Goal: Task Accomplishment & Management: Use online tool/utility

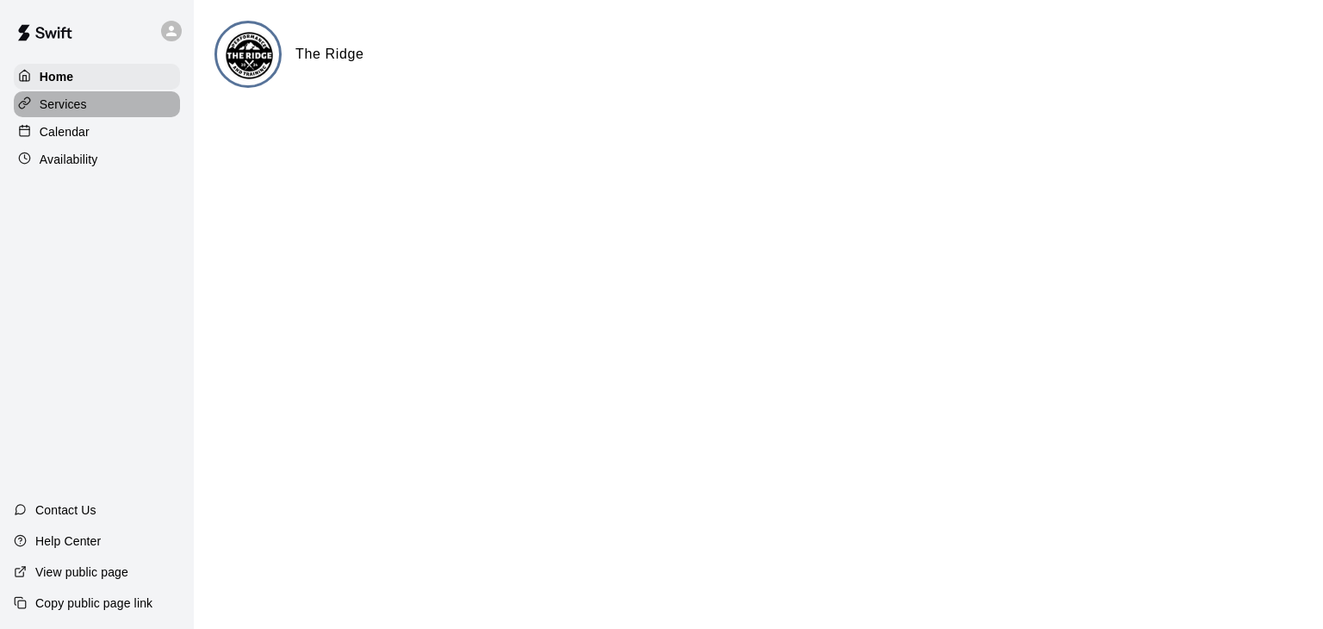
click at [93, 103] on div "Services" at bounding box center [97, 104] width 166 height 26
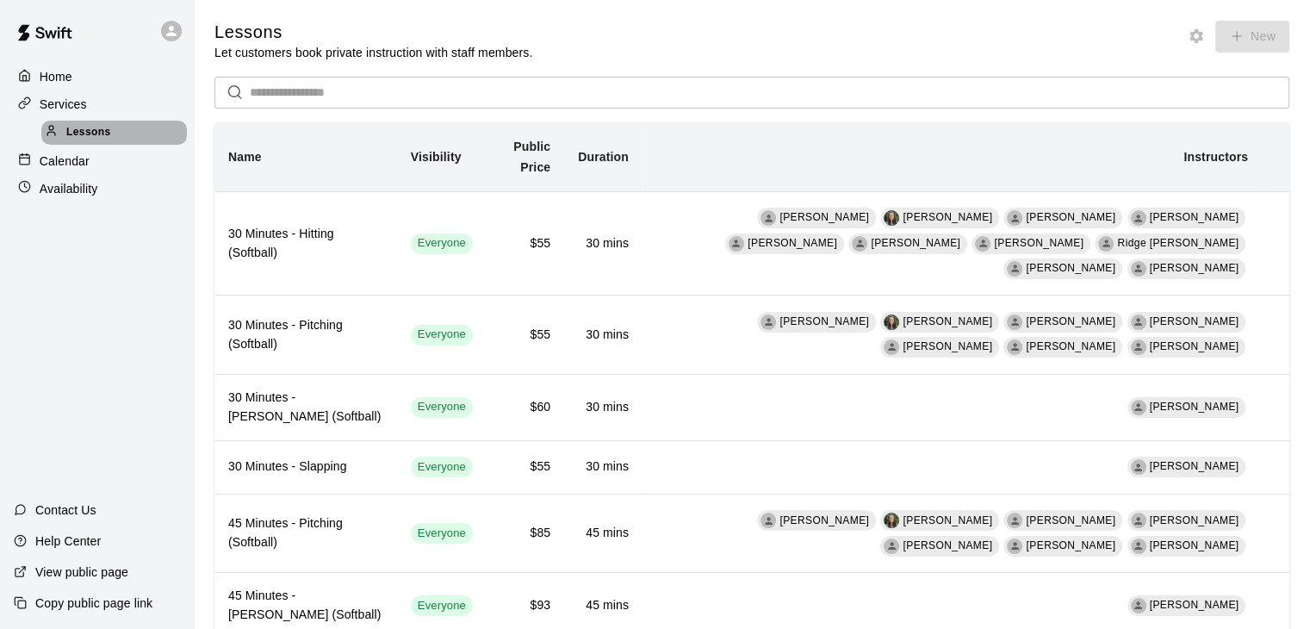
click at [101, 135] on span "Lessons" at bounding box center [88, 132] width 45 height 17
click at [79, 163] on p "Calendar" at bounding box center [65, 160] width 50 height 17
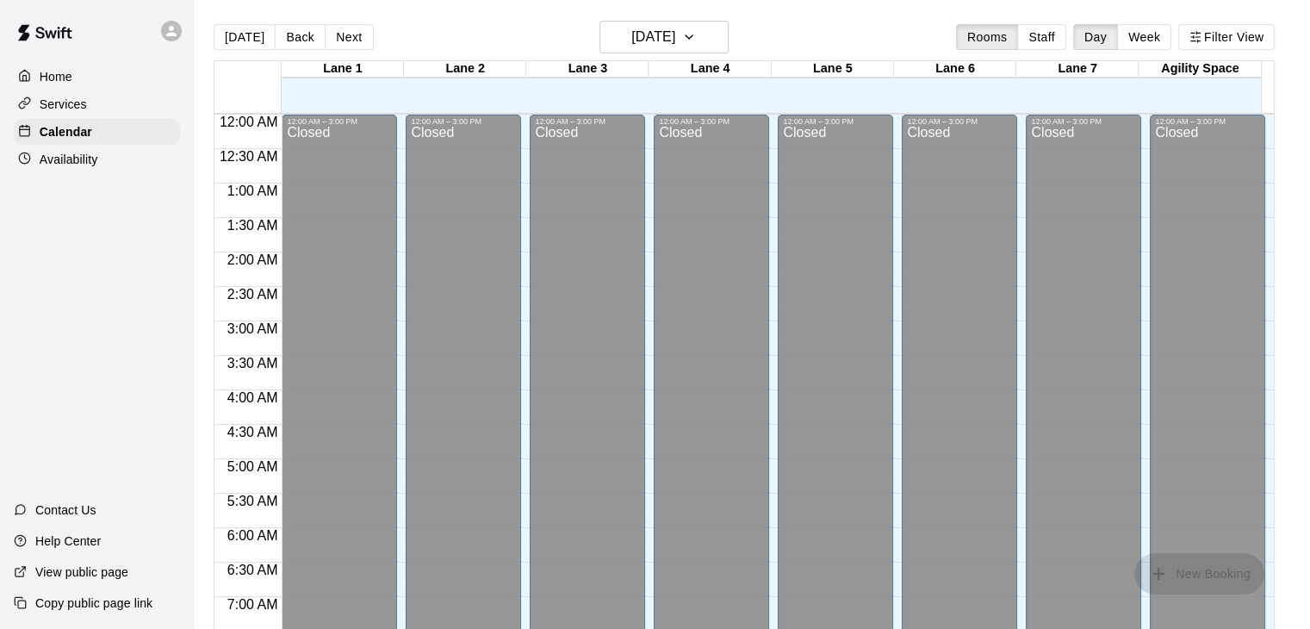
scroll to position [574, 0]
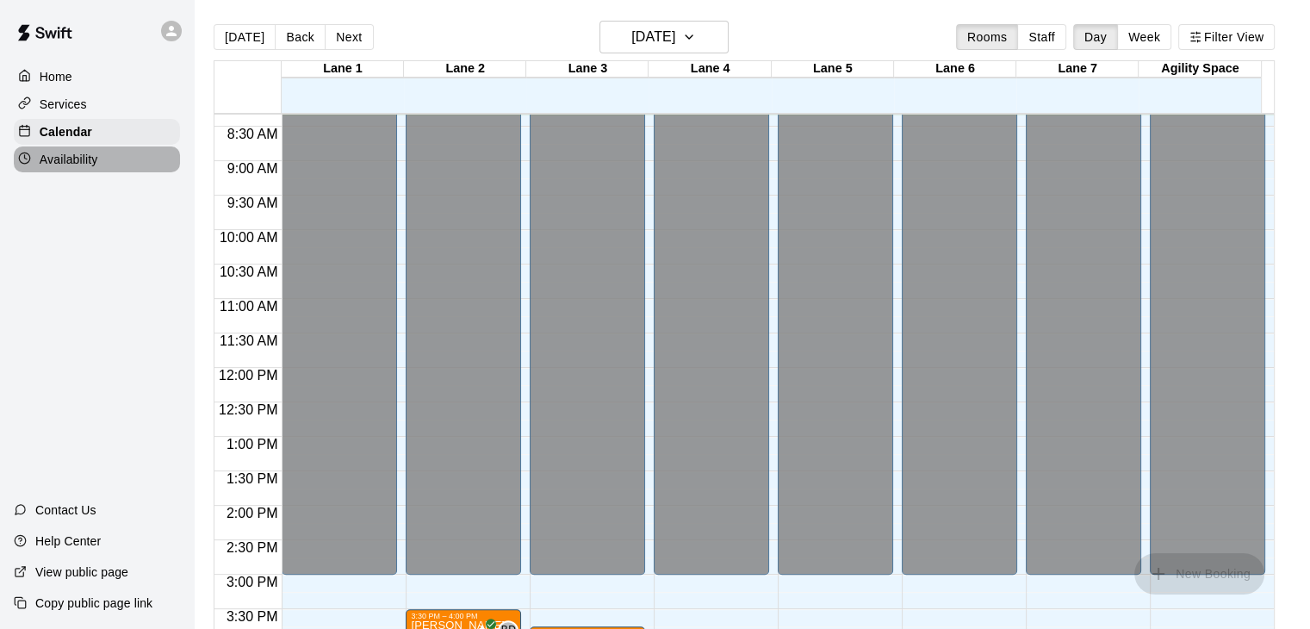
click at [71, 158] on p "Availability" at bounding box center [69, 159] width 59 height 17
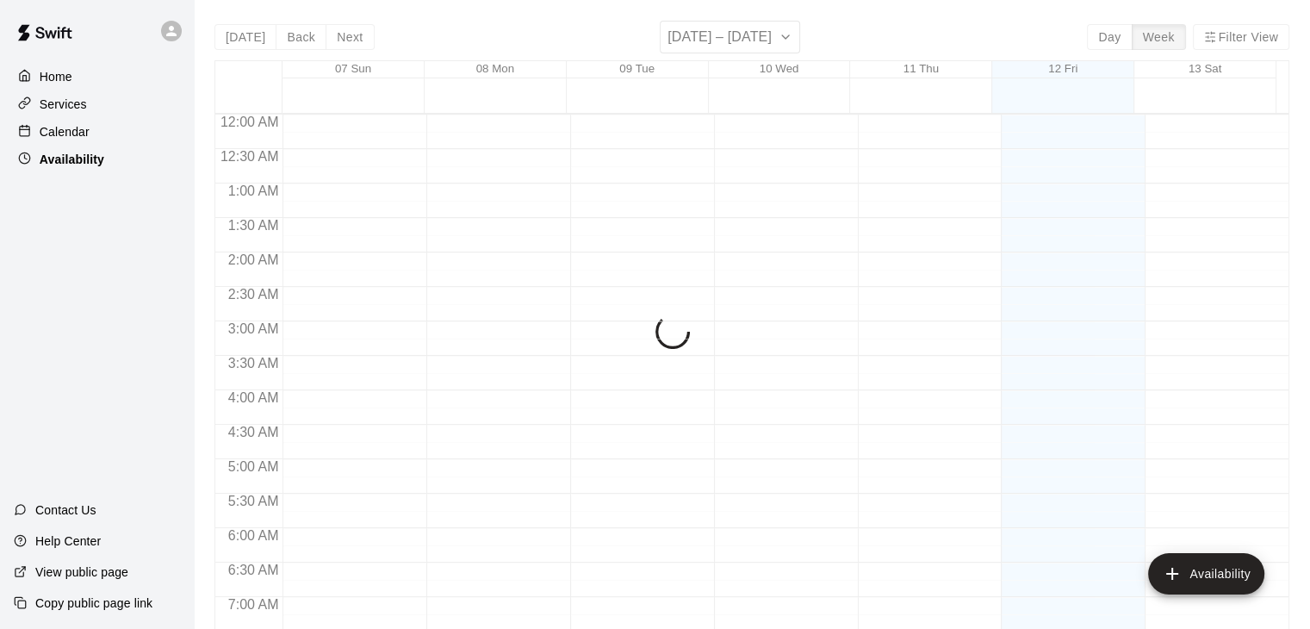
scroll to position [574, 0]
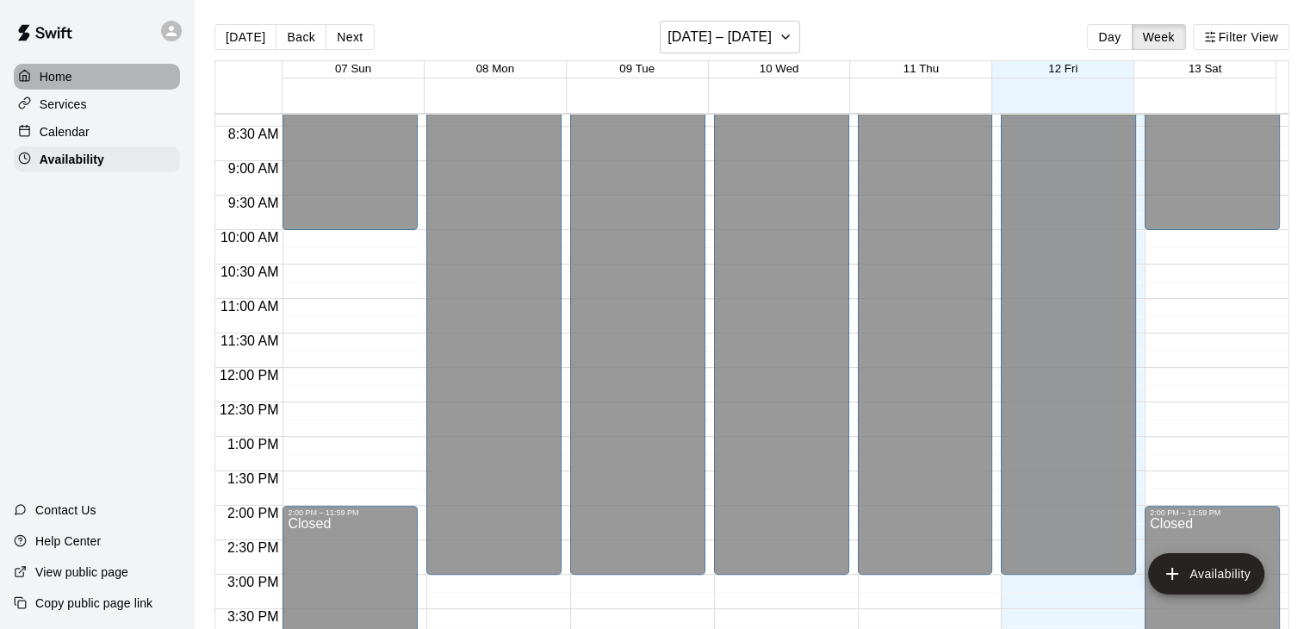
click at [53, 84] on p "Home" at bounding box center [56, 76] width 33 height 17
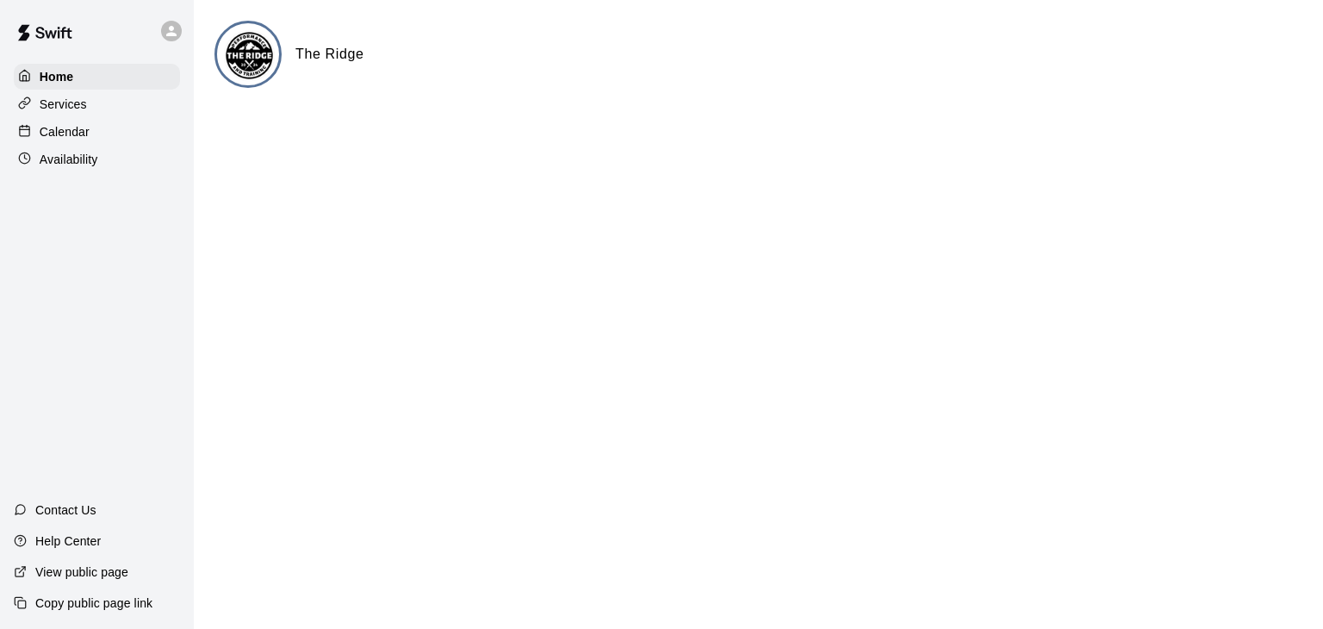
click at [183, 40] on div at bounding box center [176, 31] width 36 height 34
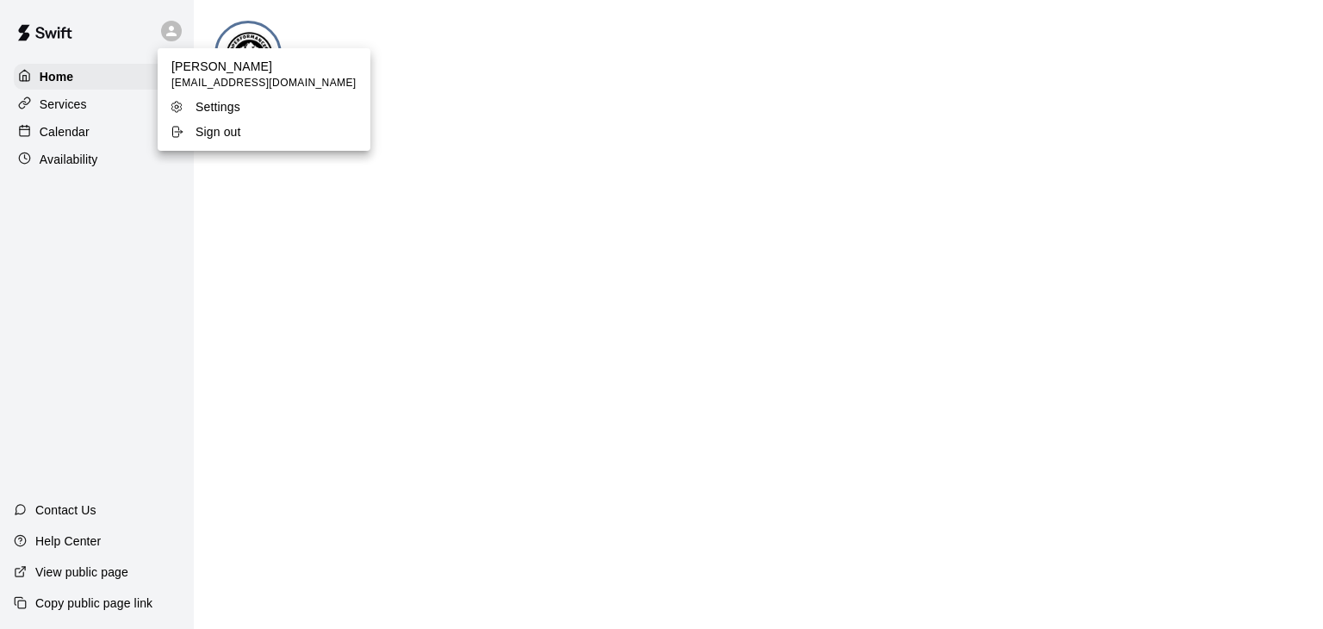
click at [210, 101] on p "Settings" at bounding box center [218, 106] width 45 height 17
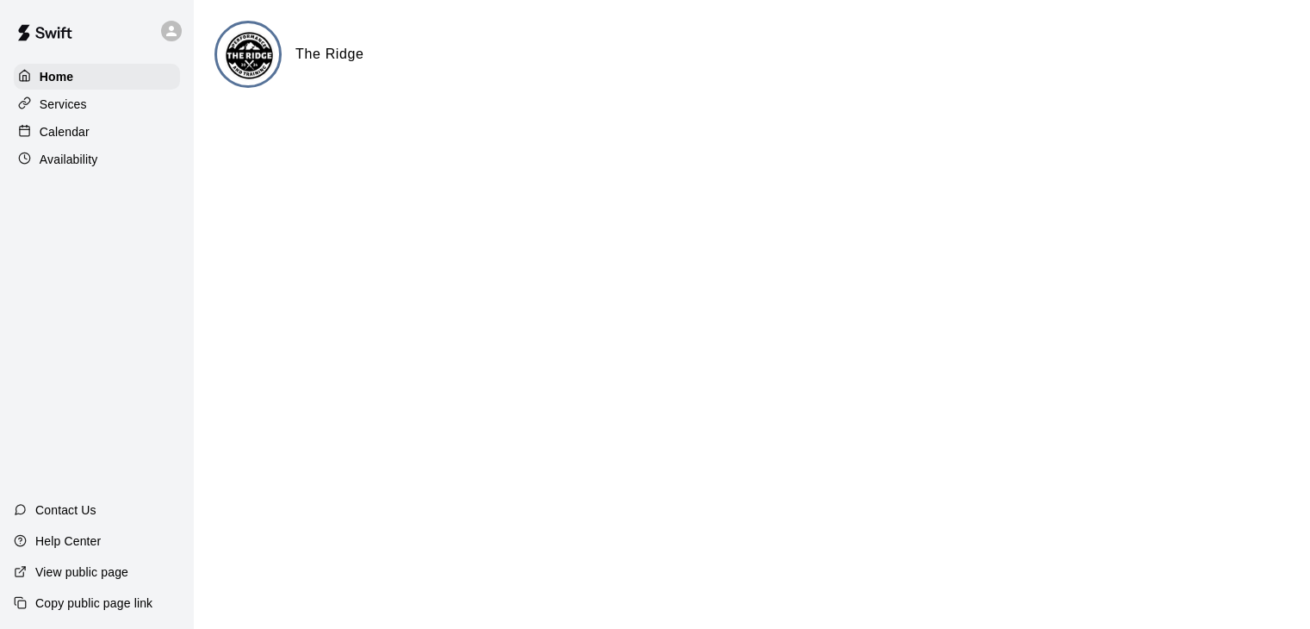
select select "**"
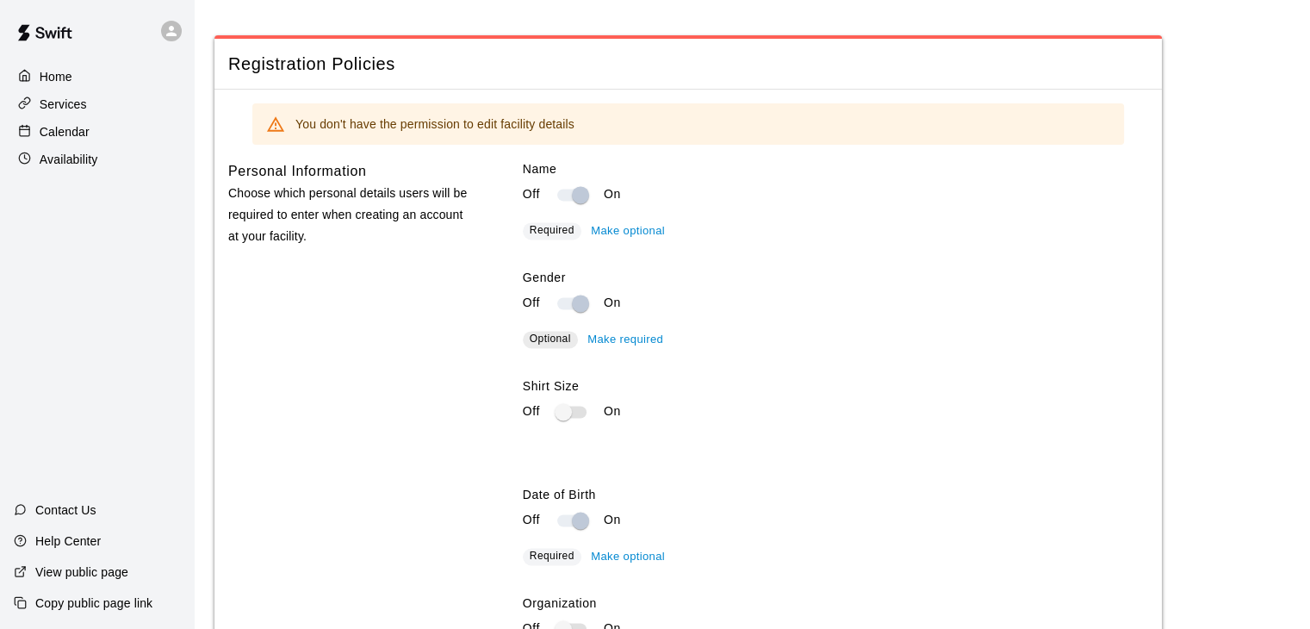
scroll to position [2584, 0]
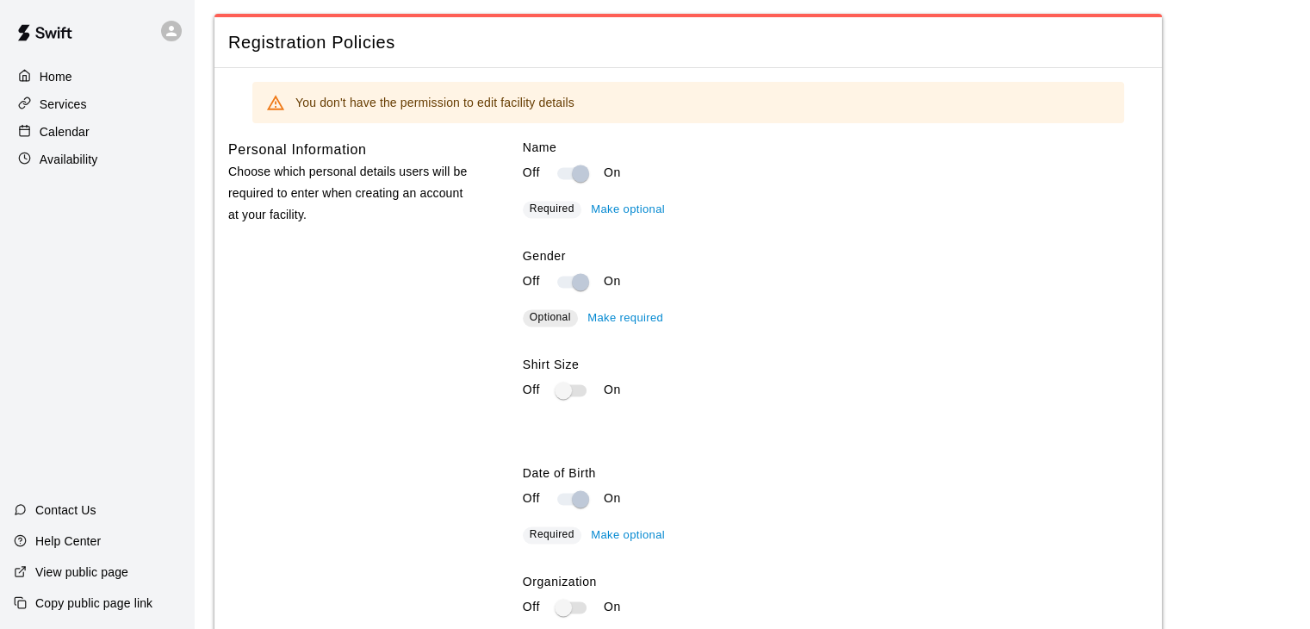
click at [60, 72] on p "Home" at bounding box center [56, 76] width 33 height 17
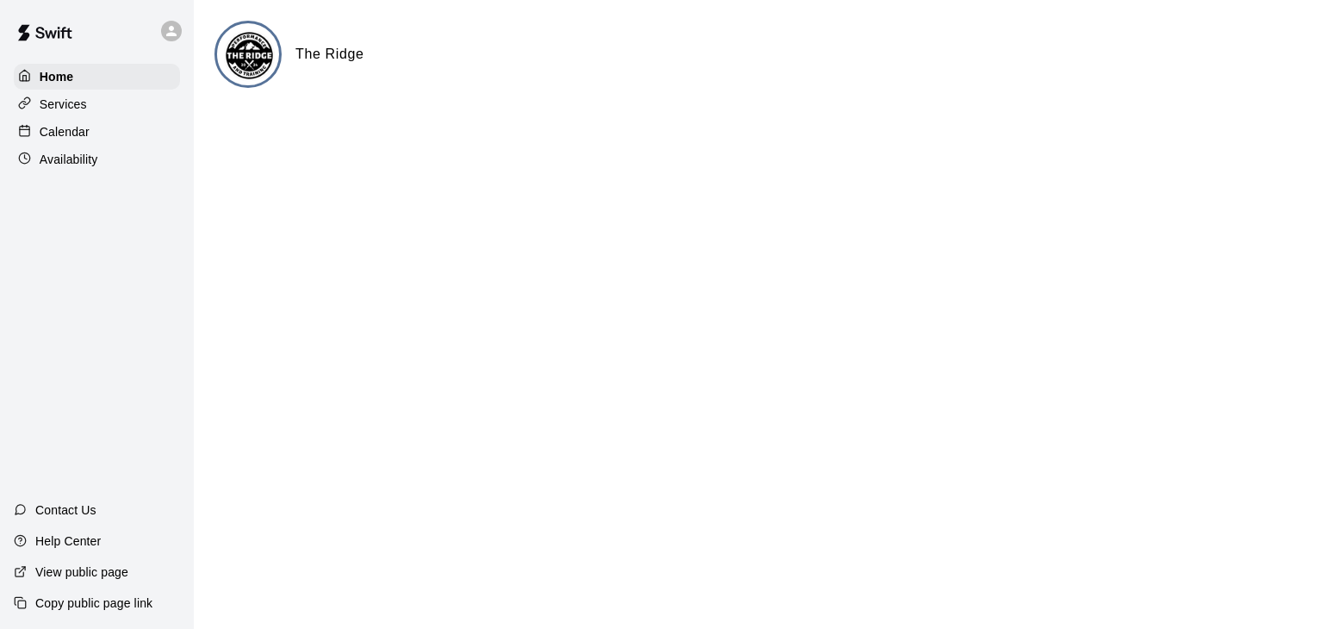
click at [239, 71] on img at bounding box center [249, 55] width 65 height 65
click at [330, 59] on h6 "The Ridge" at bounding box center [329, 54] width 69 height 22
click at [111, 96] on div "Services" at bounding box center [97, 104] width 166 height 26
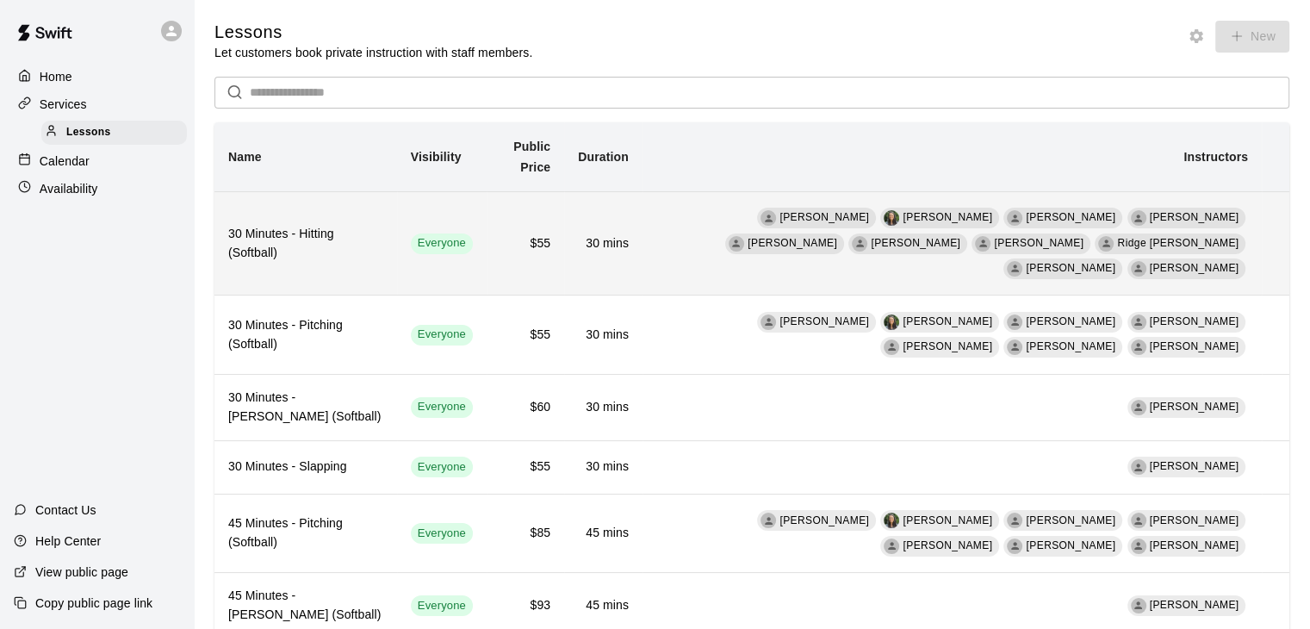
click at [779, 221] on span "[PERSON_NAME]" at bounding box center [824, 217] width 90 height 12
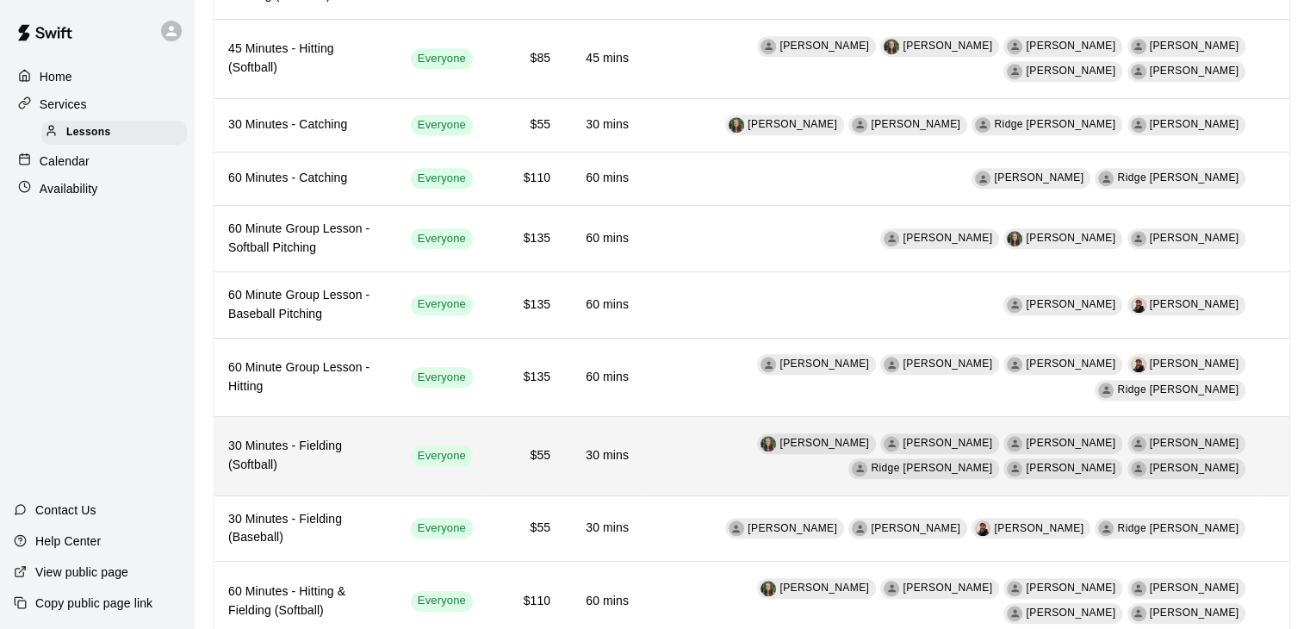
scroll to position [1447, 0]
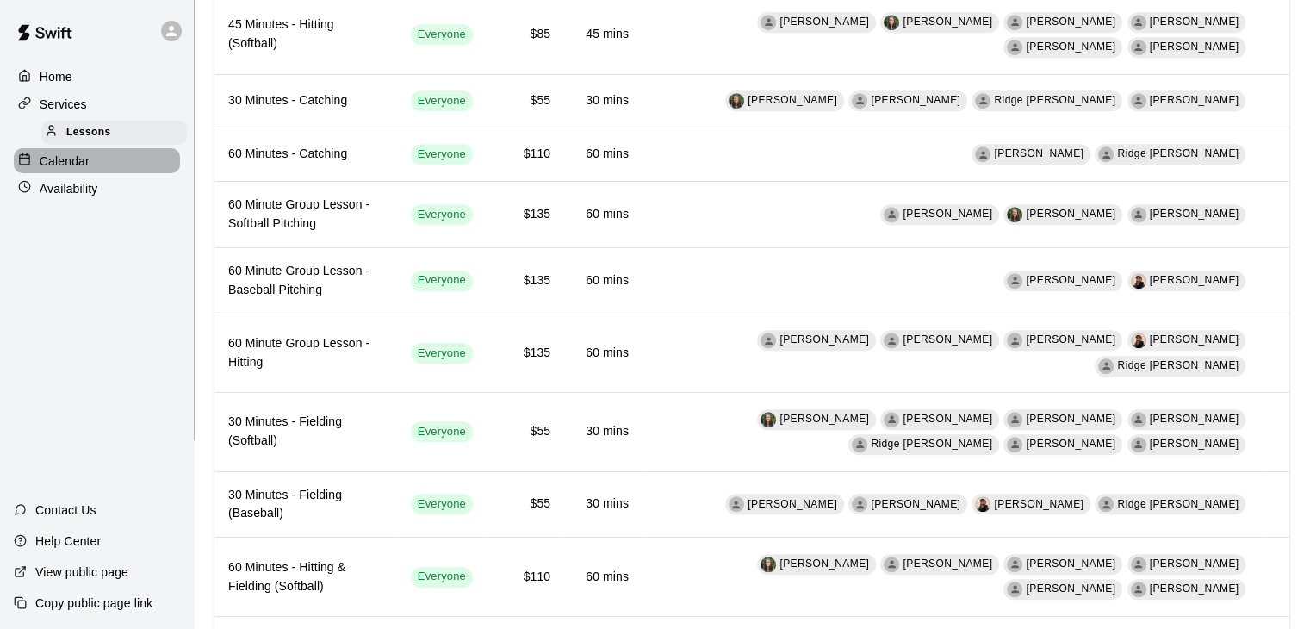
click at [53, 166] on p "Calendar" at bounding box center [65, 160] width 50 height 17
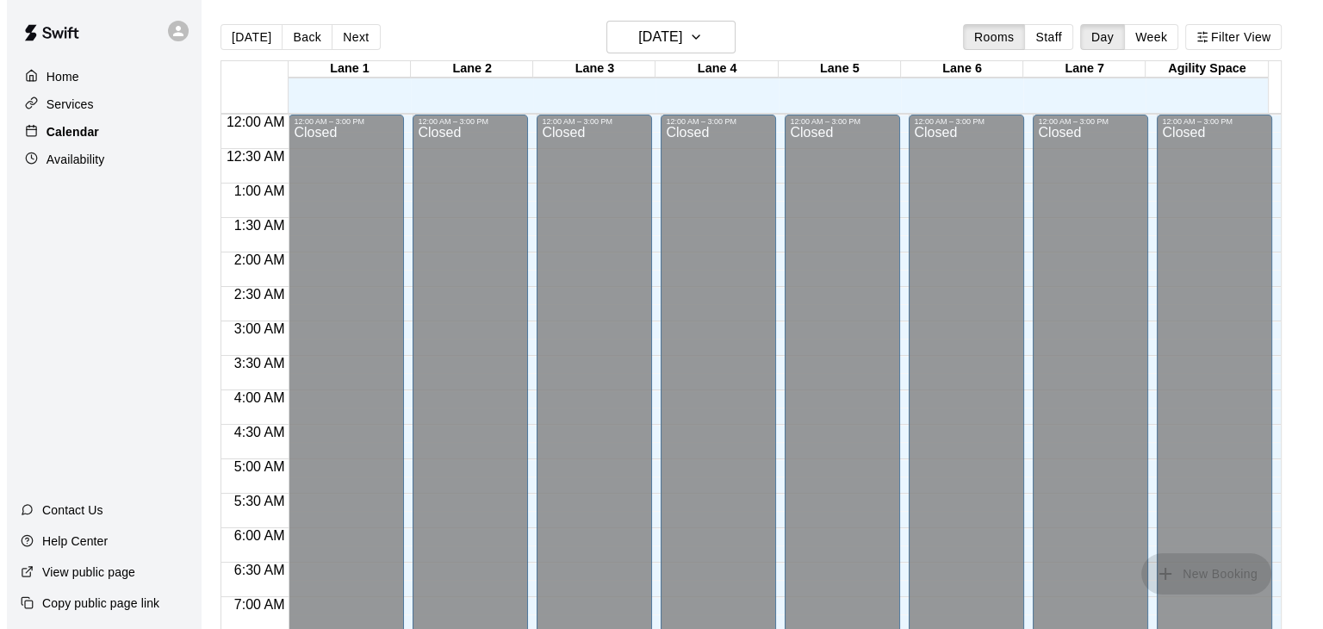
scroll to position [575, 0]
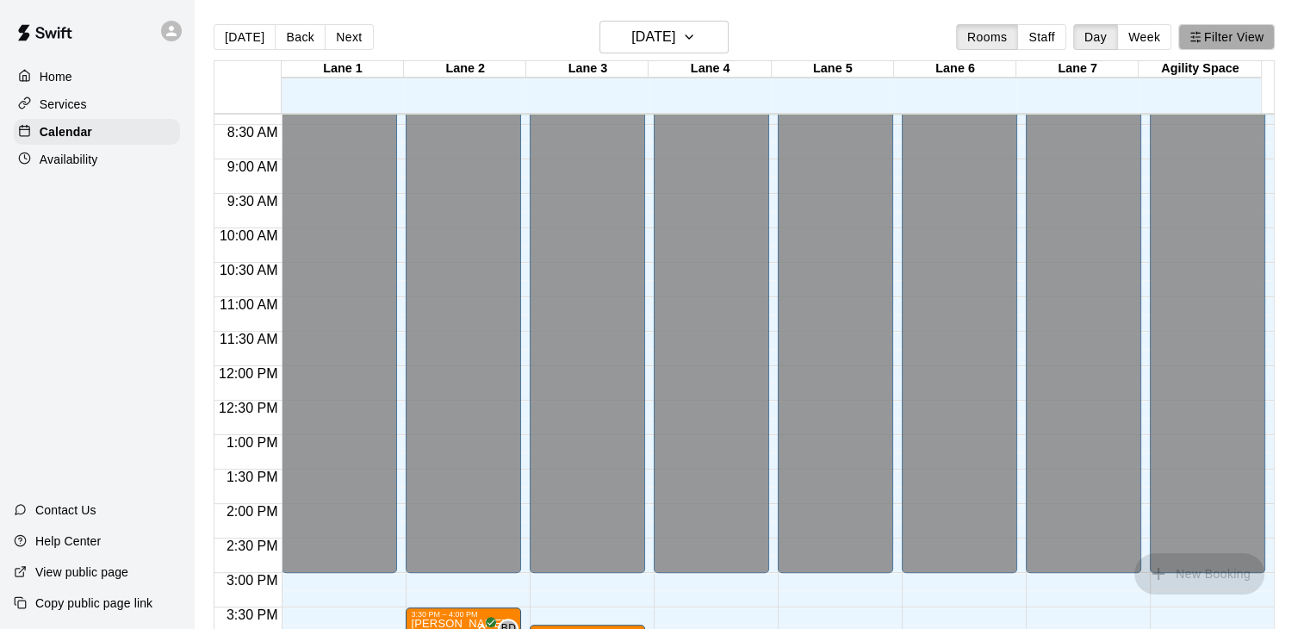
click at [1231, 37] on button "Filter View" at bounding box center [1226, 37] width 96 height 26
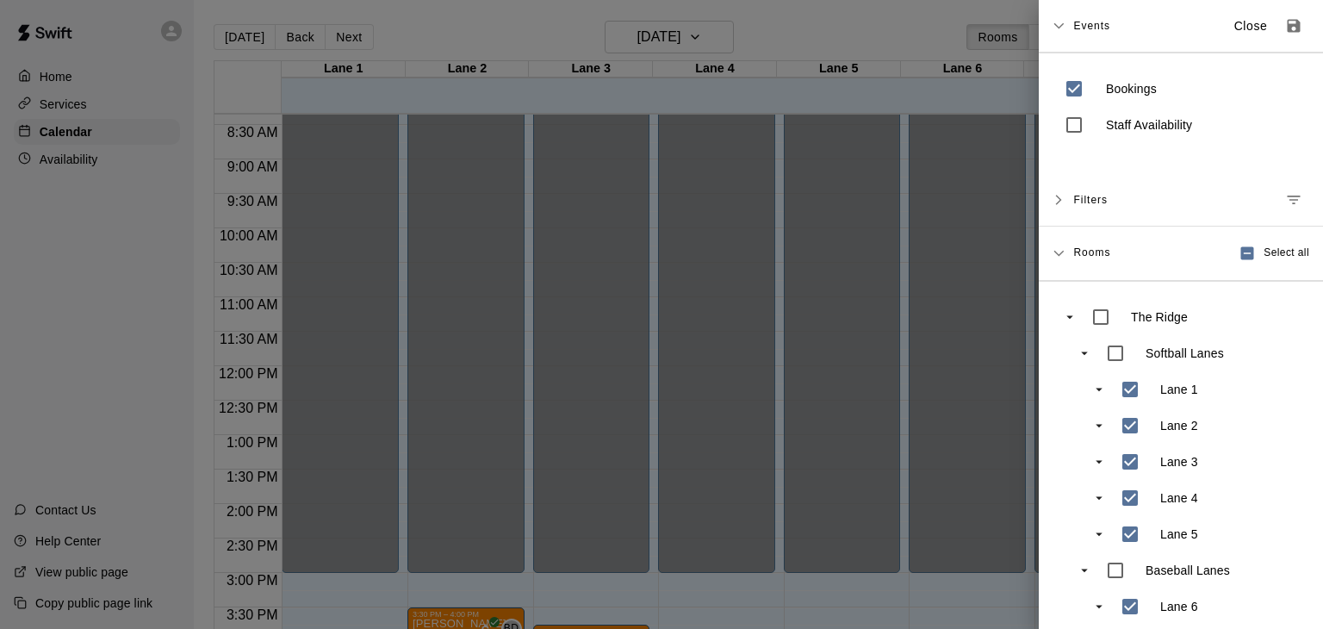
click at [1127, 206] on div "Filters" at bounding box center [1191, 199] width 236 height 31
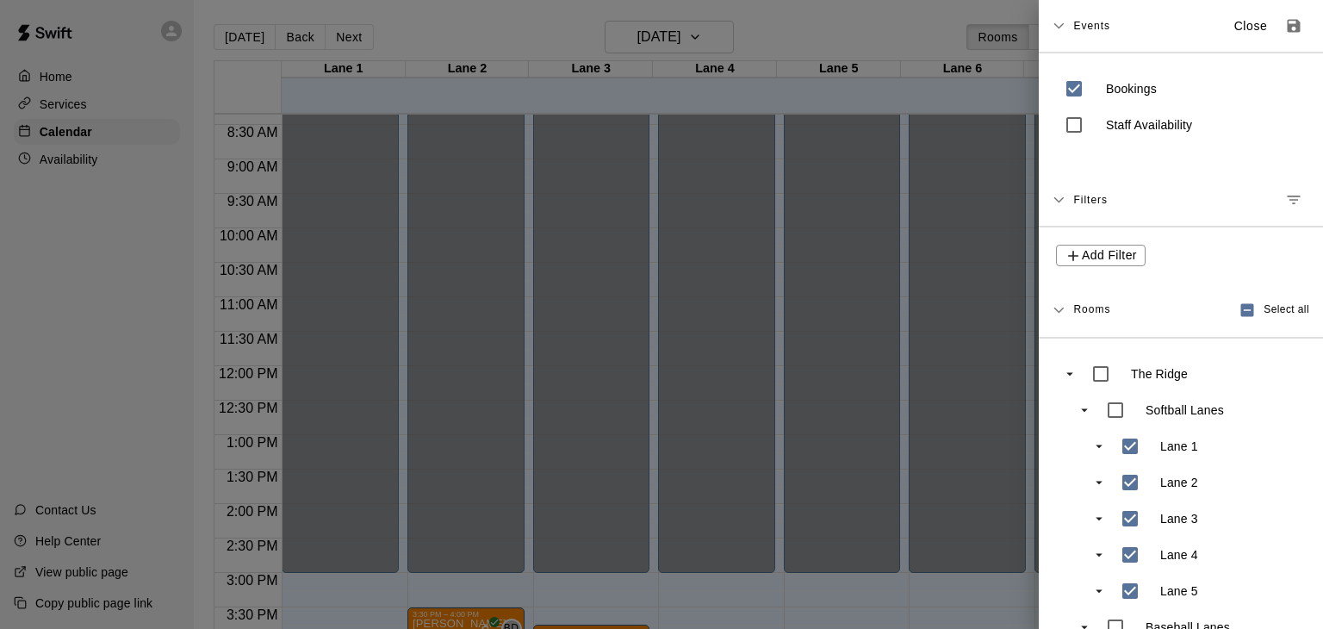
click at [1127, 206] on div "Filters" at bounding box center [1191, 199] width 236 height 31
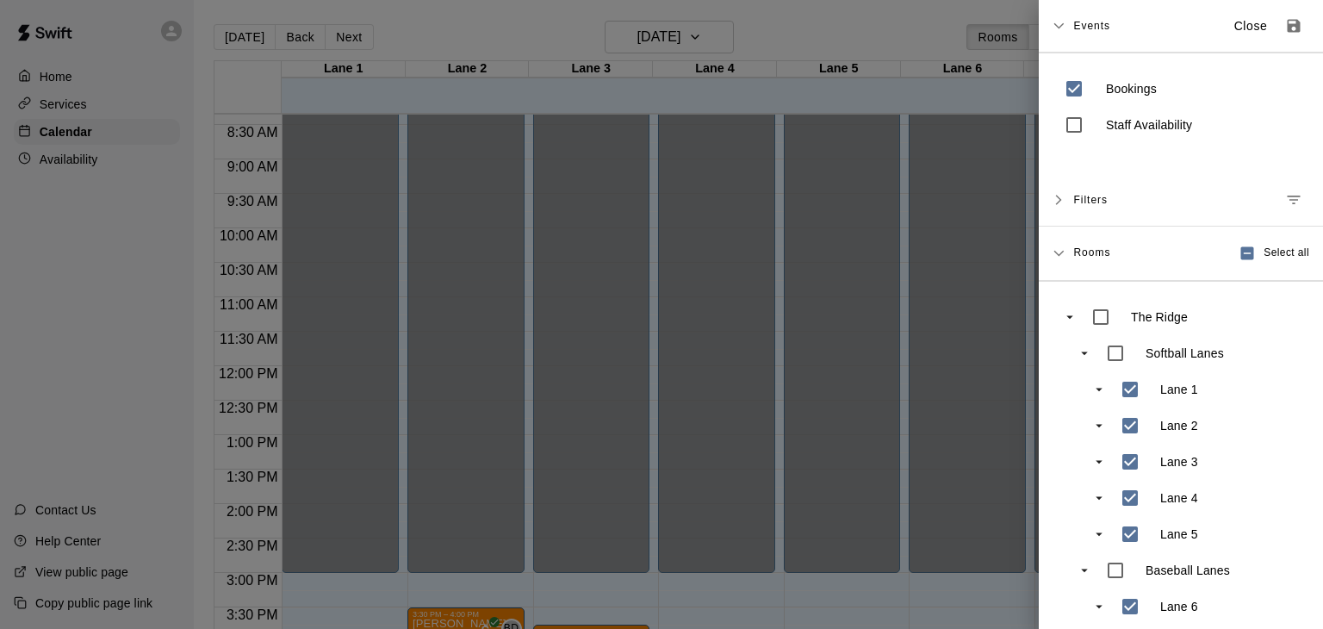
click at [1127, 206] on div "Filters" at bounding box center [1191, 199] width 236 height 31
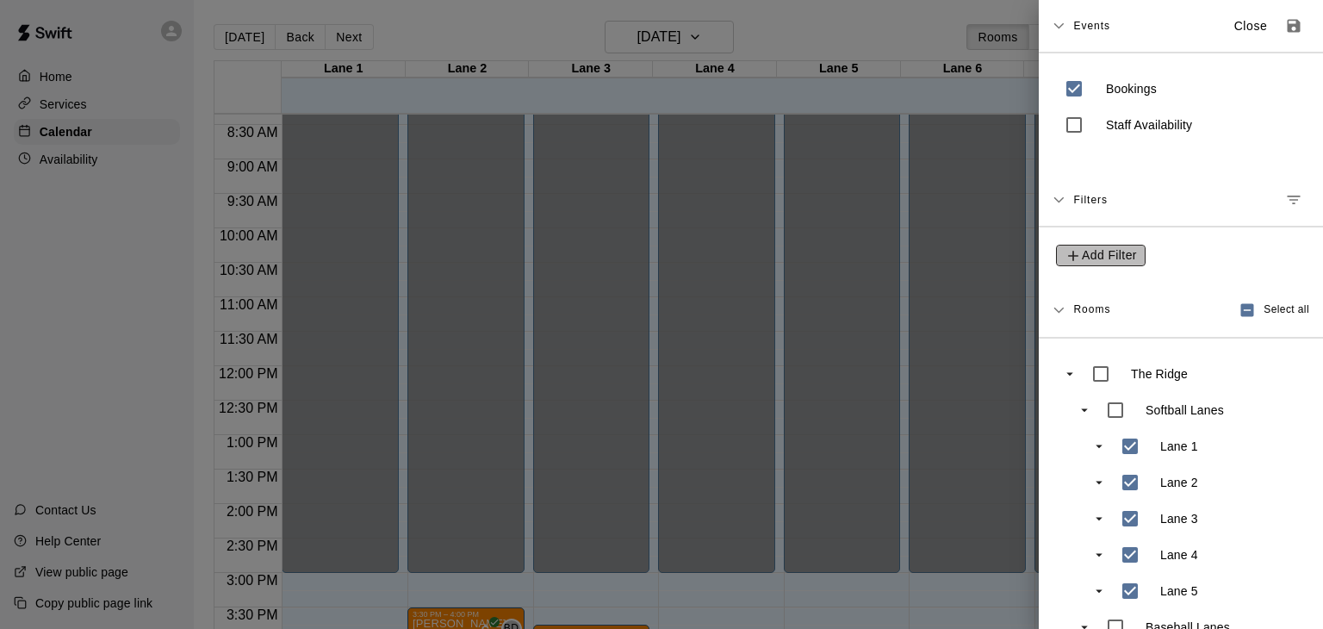
click at [1134, 260] on span "Add Filter" at bounding box center [1109, 256] width 55 height 22
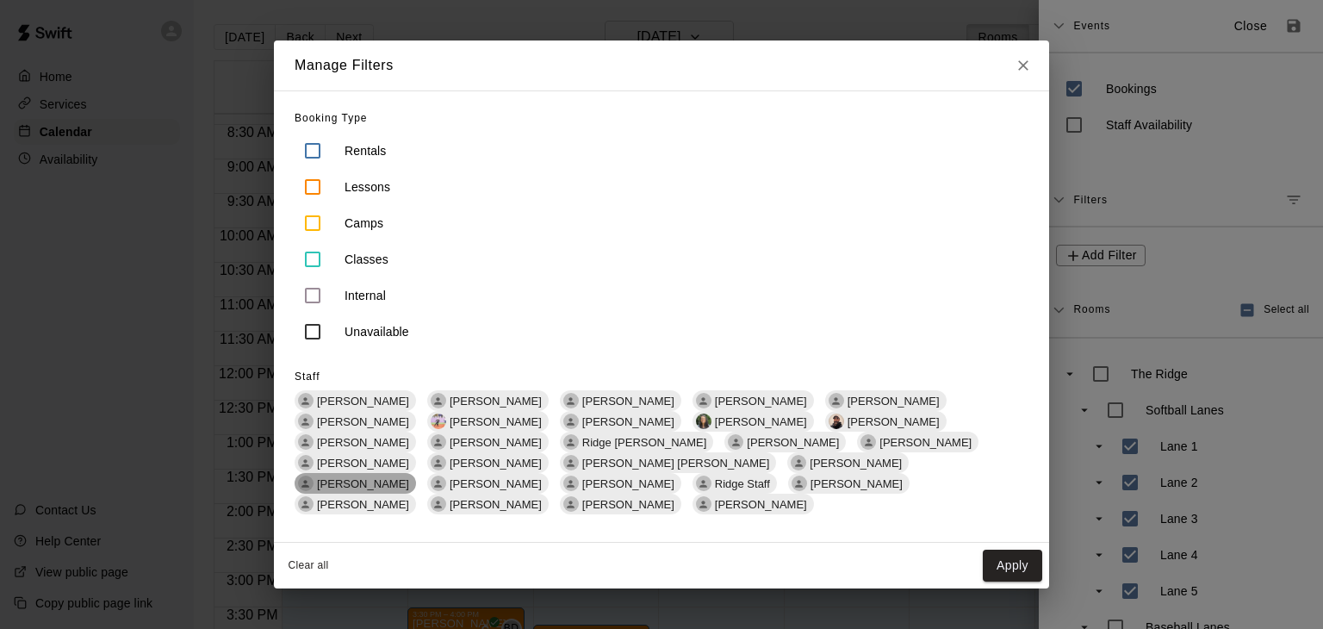
click at [416, 478] on span "[PERSON_NAME]" at bounding box center [363, 483] width 106 height 13
click at [1001, 550] on button "Apply" at bounding box center [1012, 566] width 59 height 32
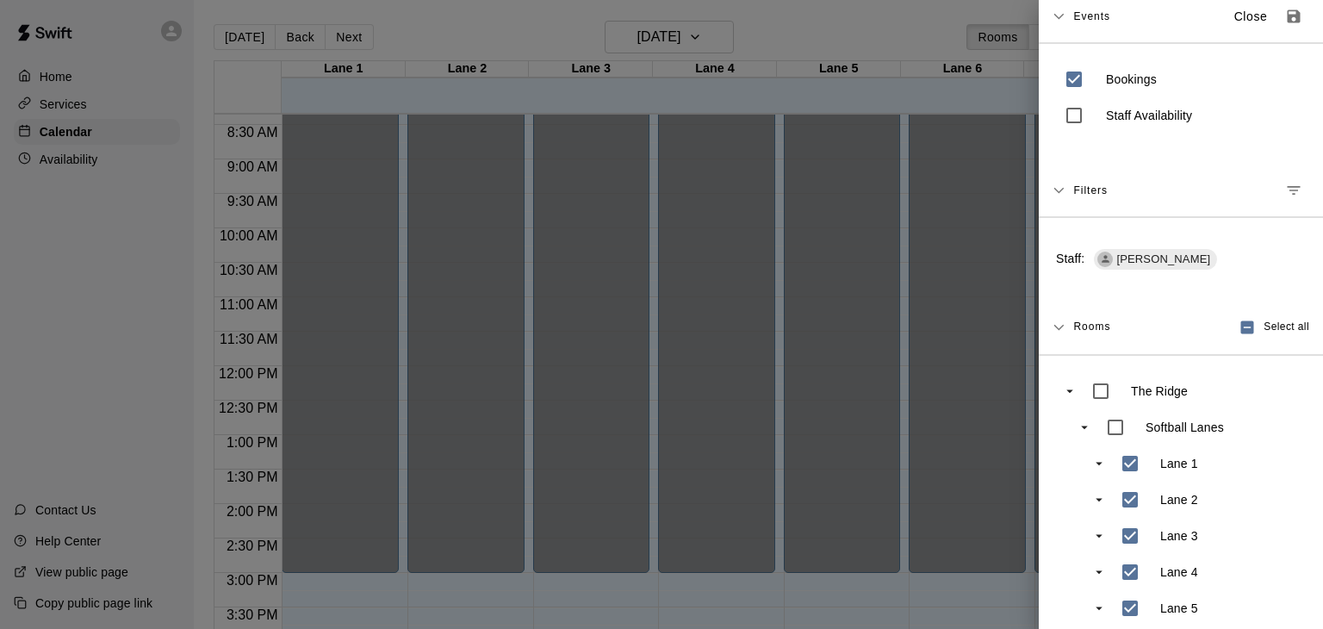
scroll to position [0, 0]
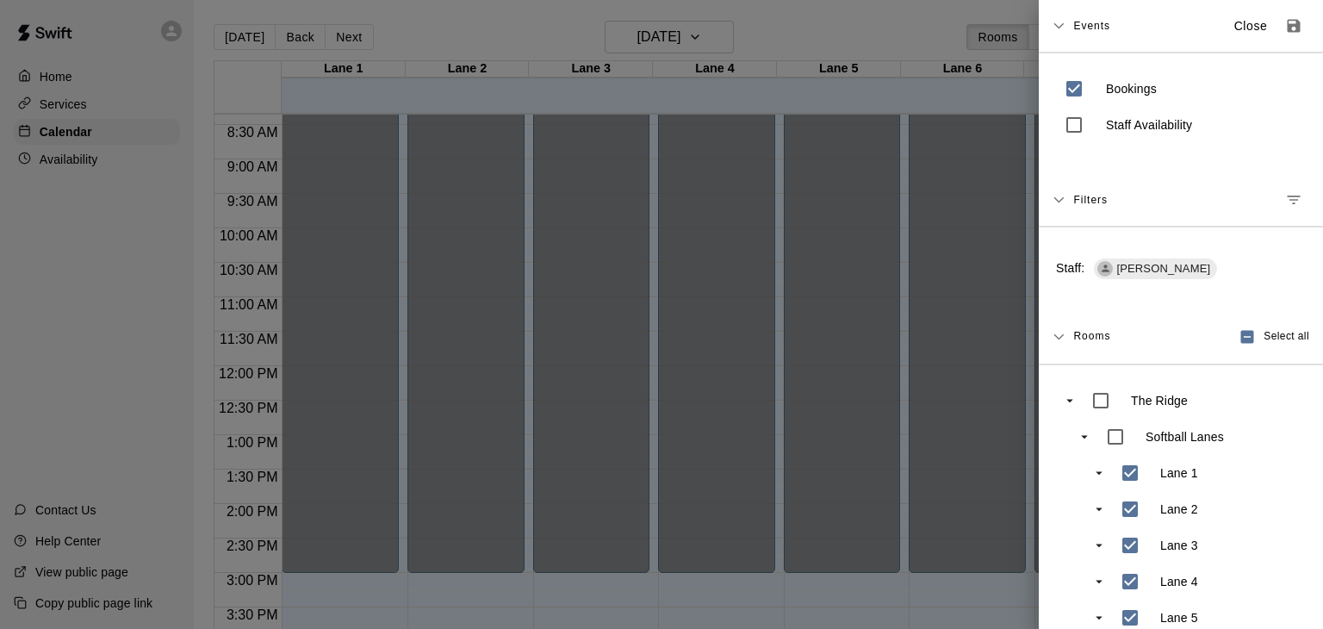
click at [1084, 28] on span "Events" at bounding box center [1091, 25] width 37 height 31
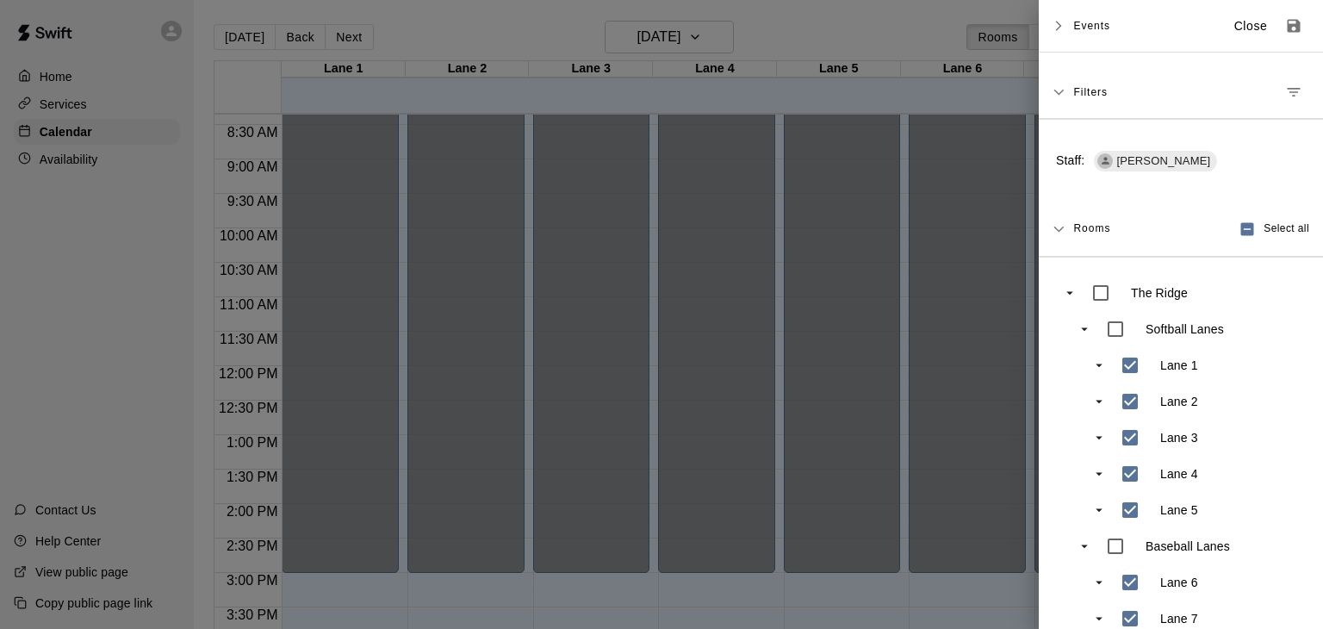
click at [1084, 27] on span "Events" at bounding box center [1091, 25] width 37 height 31
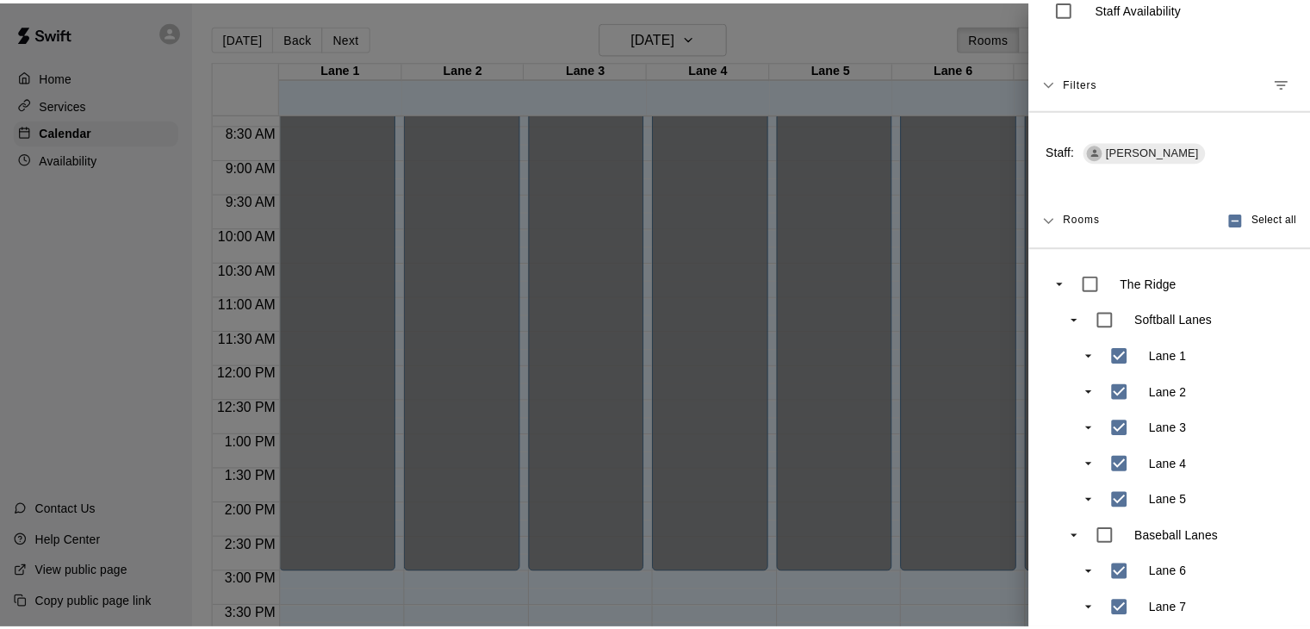
scroll to position [181, 0]
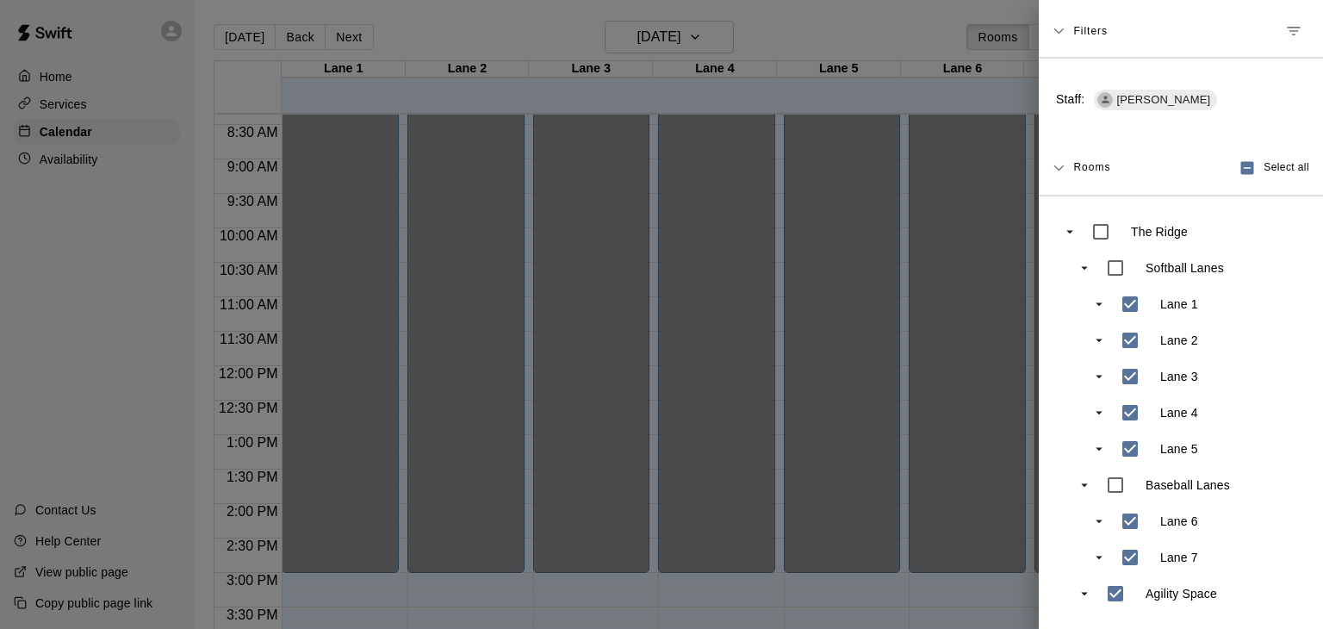
click at [83, 116] on div at bounding box center [661, 314] width 1323 height 629
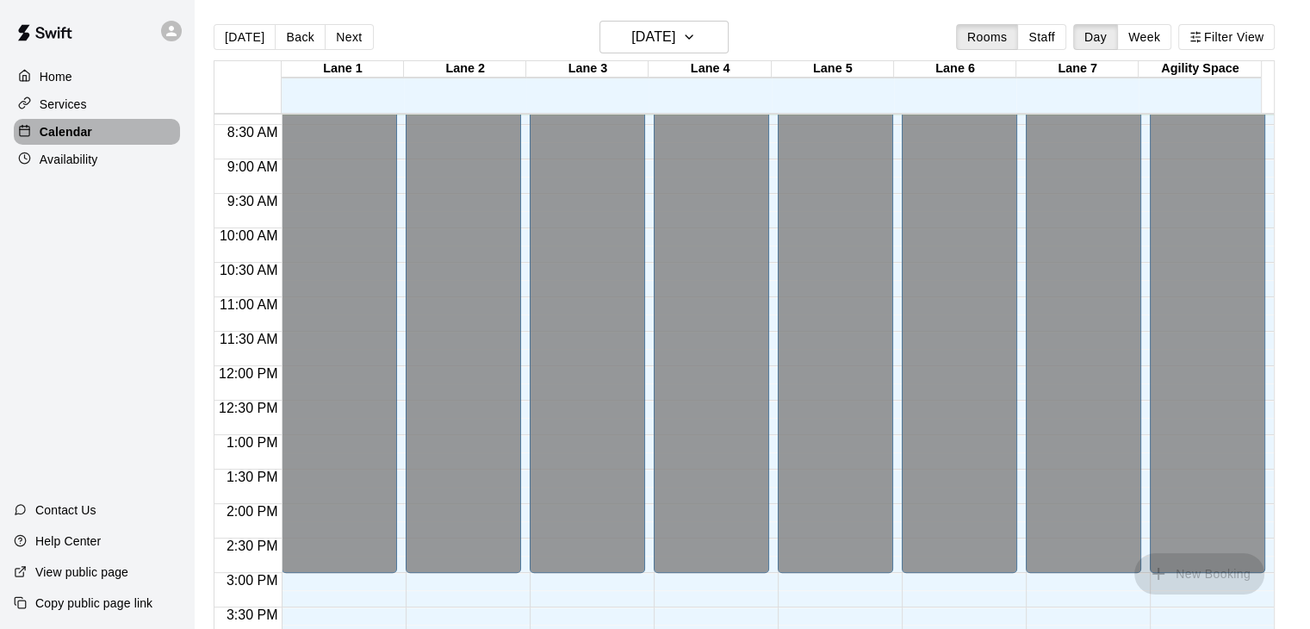
click at [78, 139] on p "Calendar" at bounding box center [66, 131] width 53 height 17
click at [1057, 43] on button "Staff" at bounding box center [1041, 37] width 49 height 26
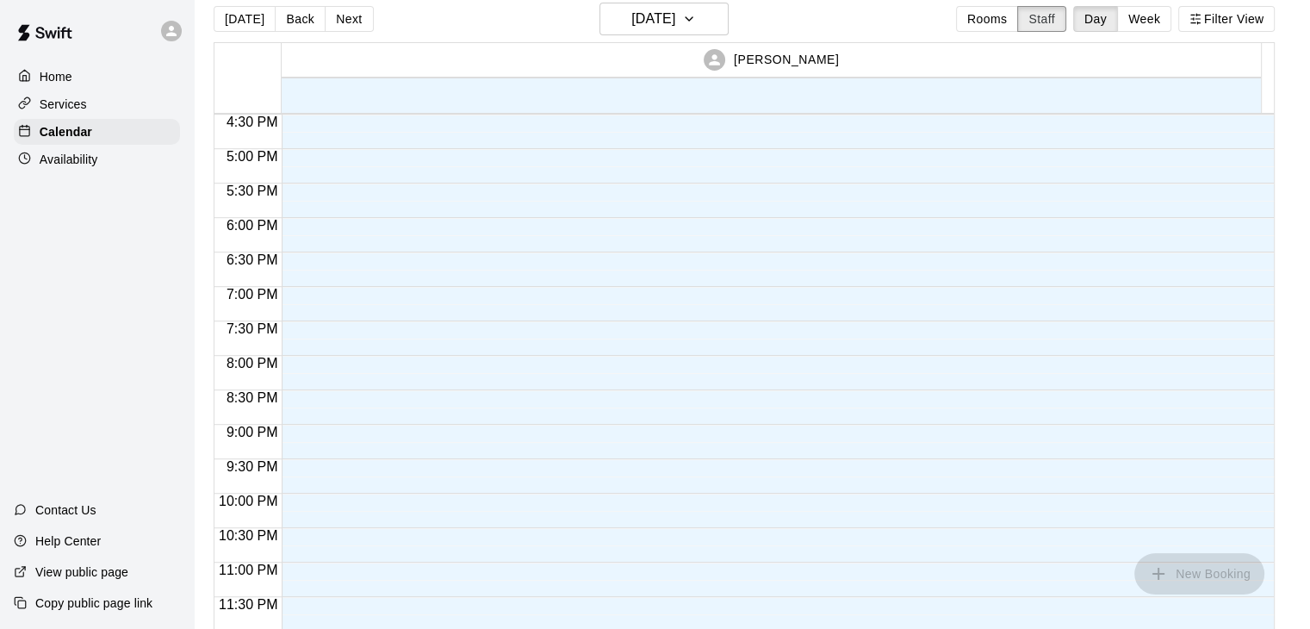
scroll to position [28, 0]
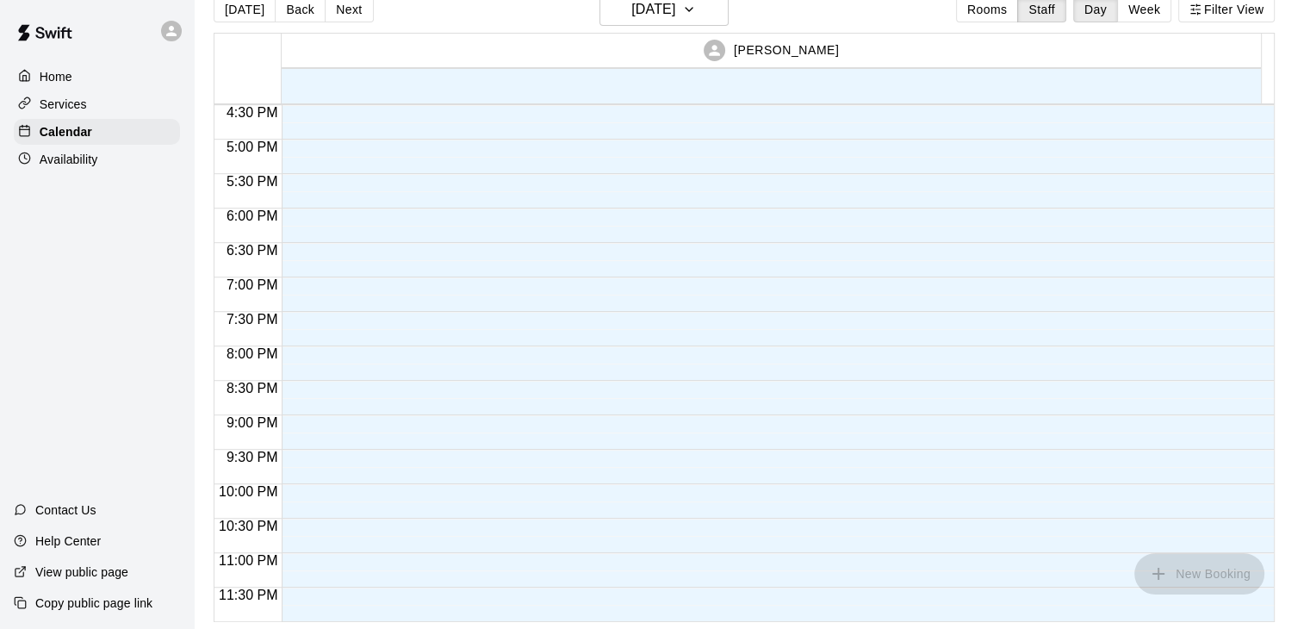
click at [67, 540] on p "Help Center" at bounding box center [67, 540] width 65 height 17
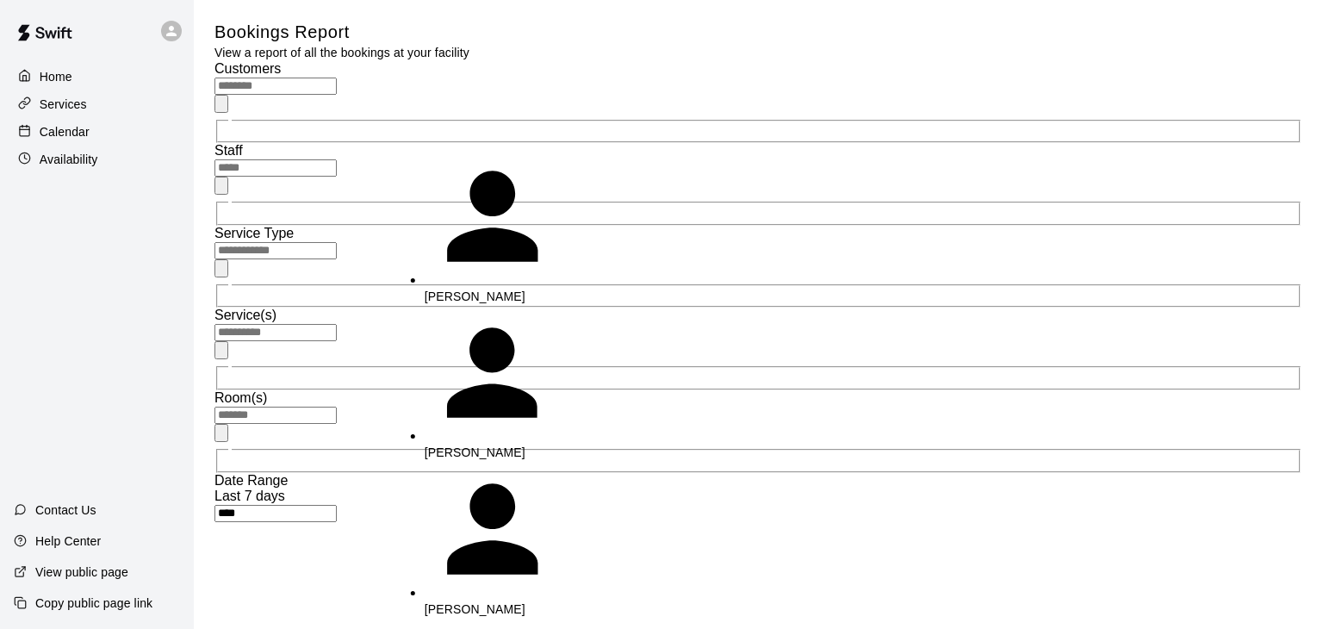
click at [337, 159] on input "text" at bounding box center [275, 167] width 122 height 17
type input "**********"
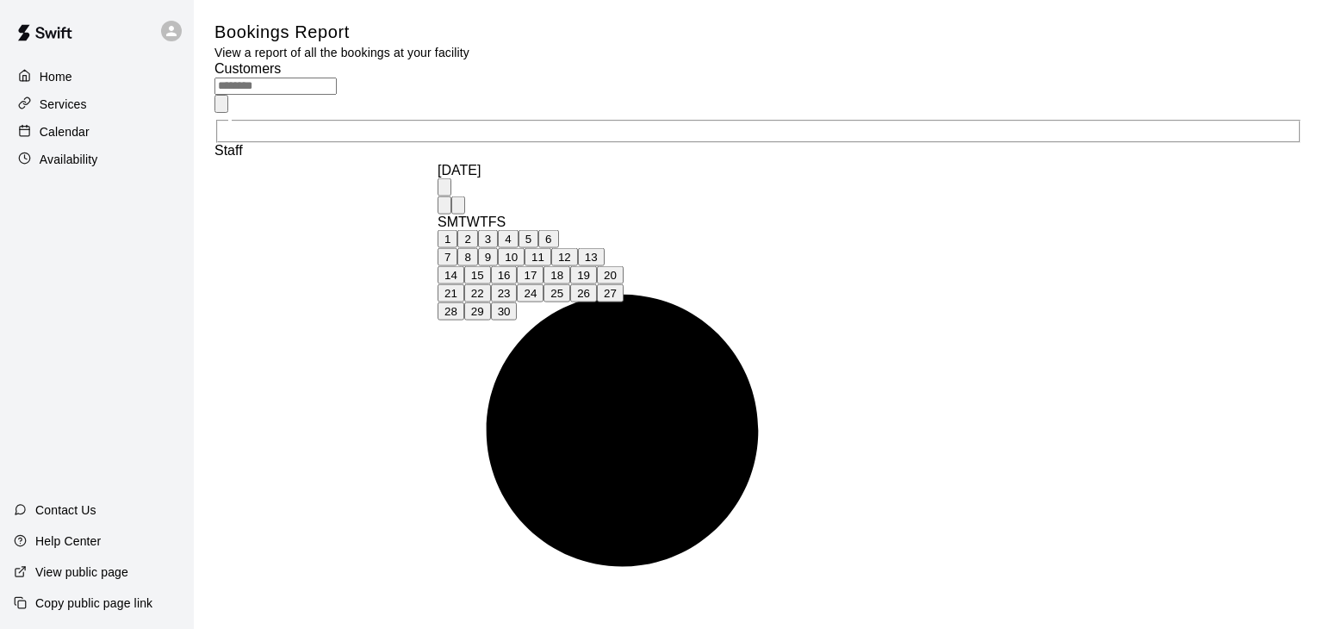
click at [444, 191] on icon "calendar view is open, switch to year view" at bounding box center [444, 191] width 0 height 0
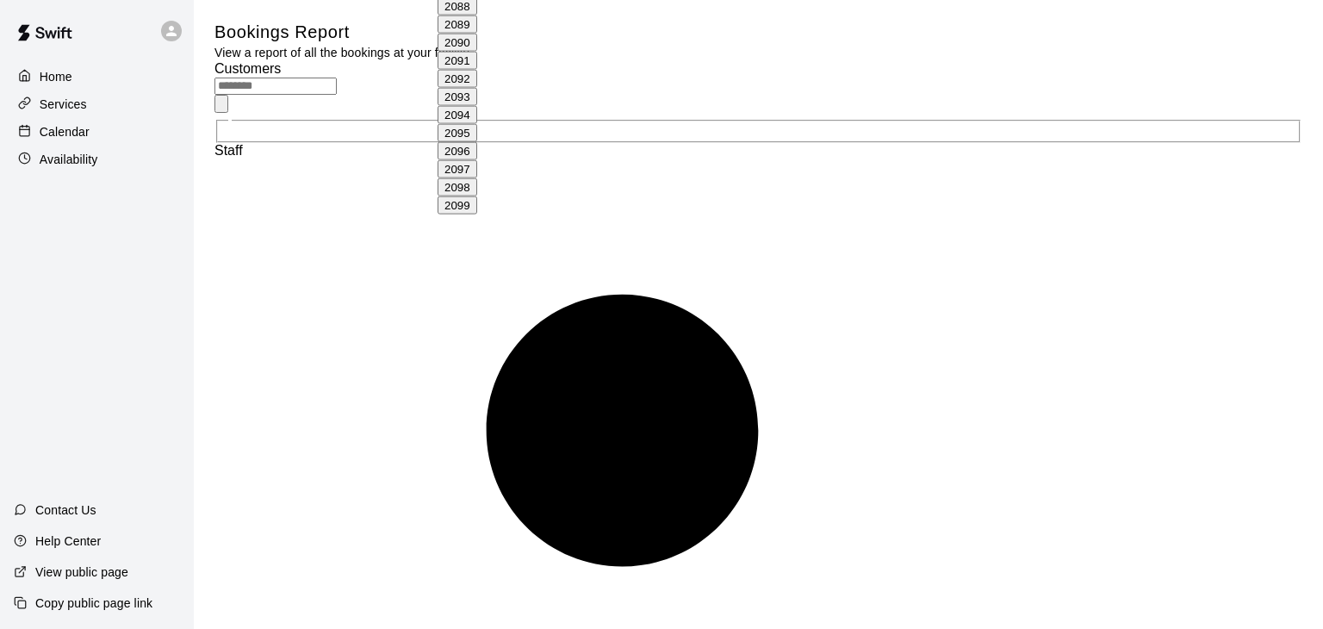
scroll to position [1182, 0]
type input "**********"
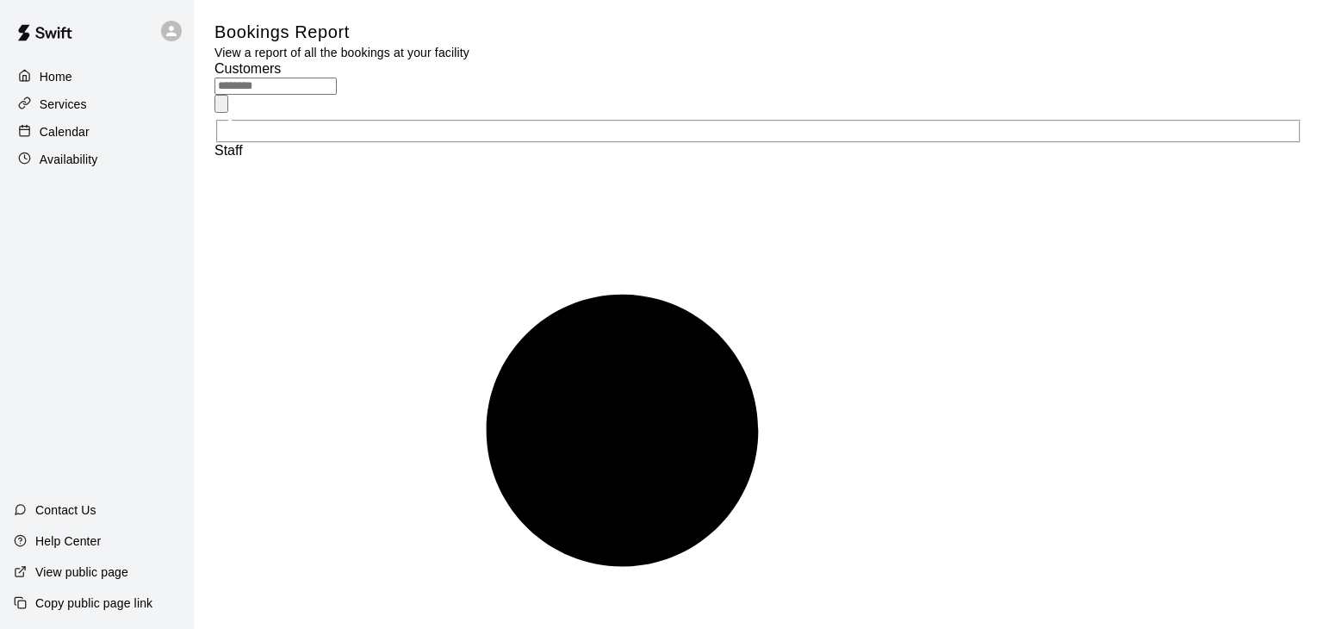
type input "******"
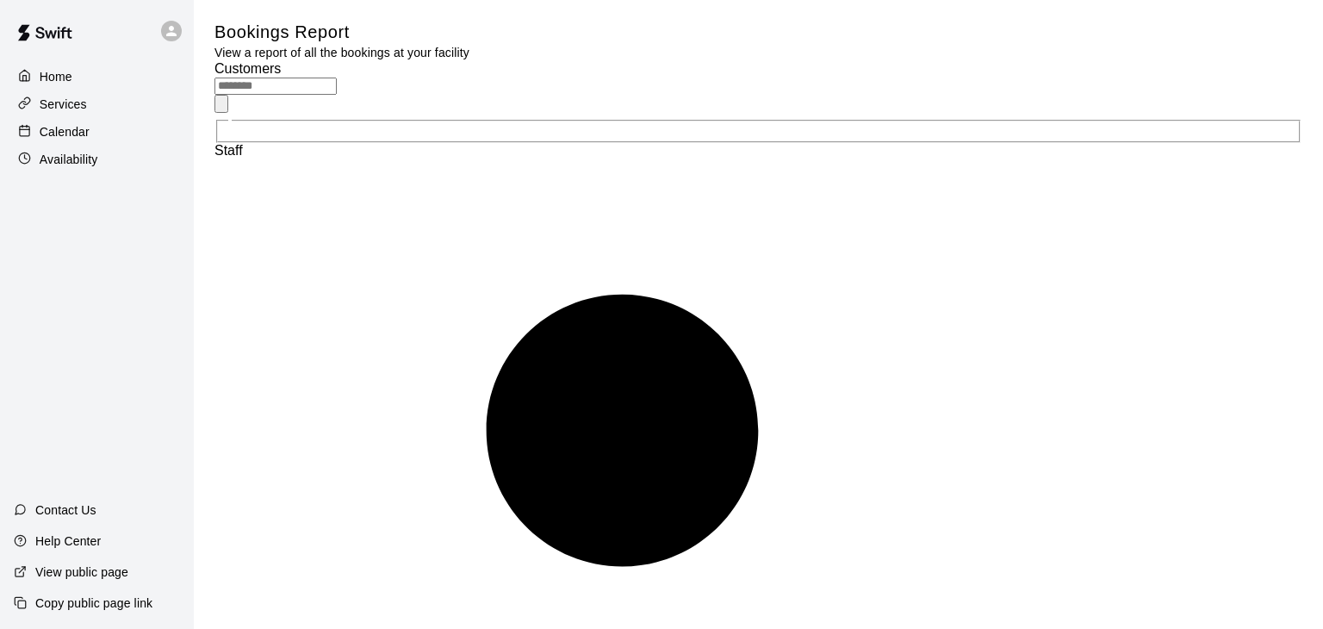
type input "****"
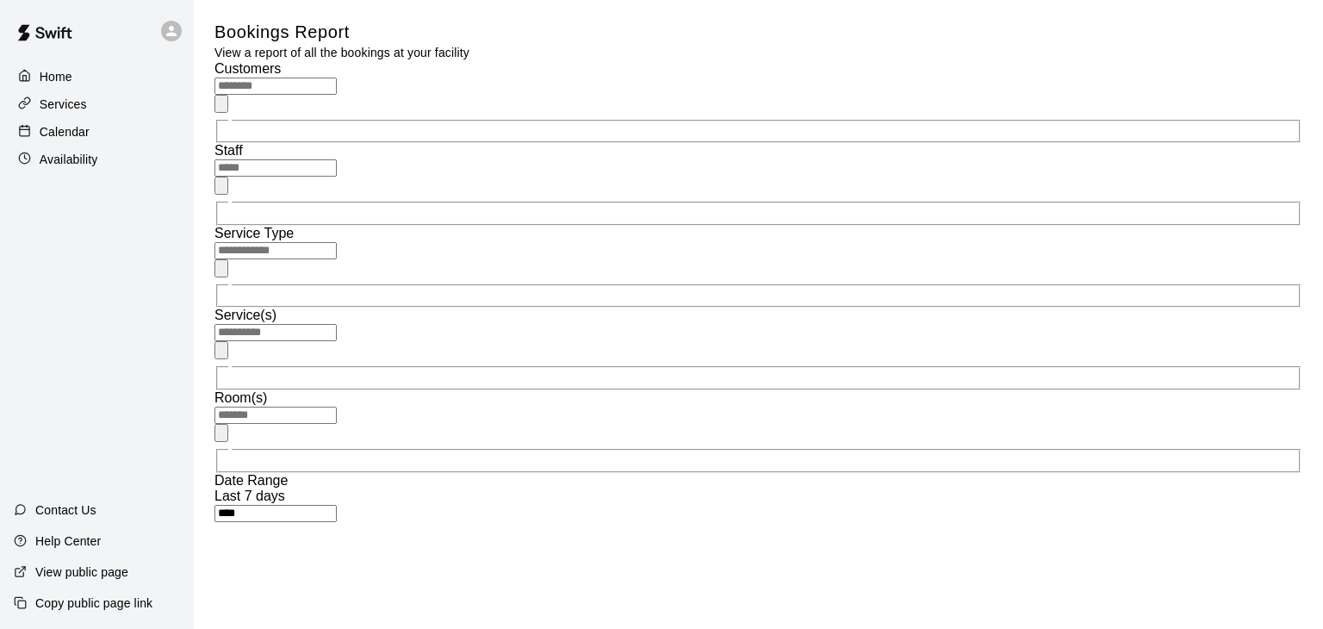
type input "******"
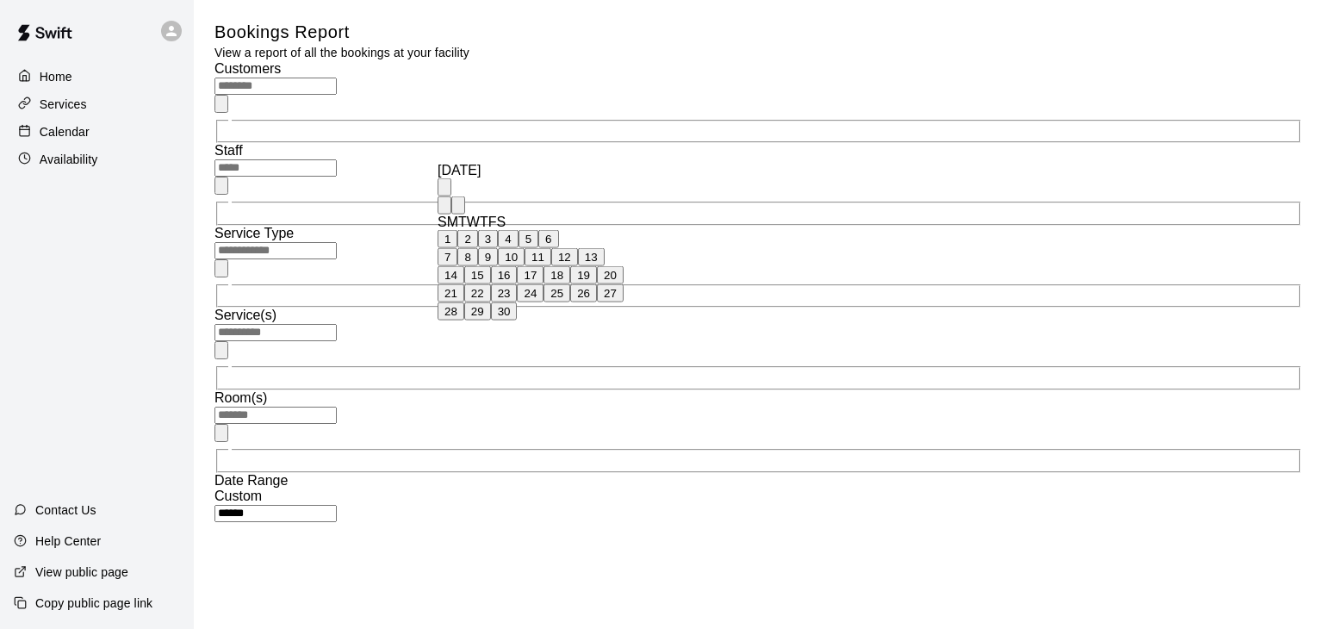
click at [551, 163] on div "[DATE]" at bounding box center [531, 171] width 186 height 16
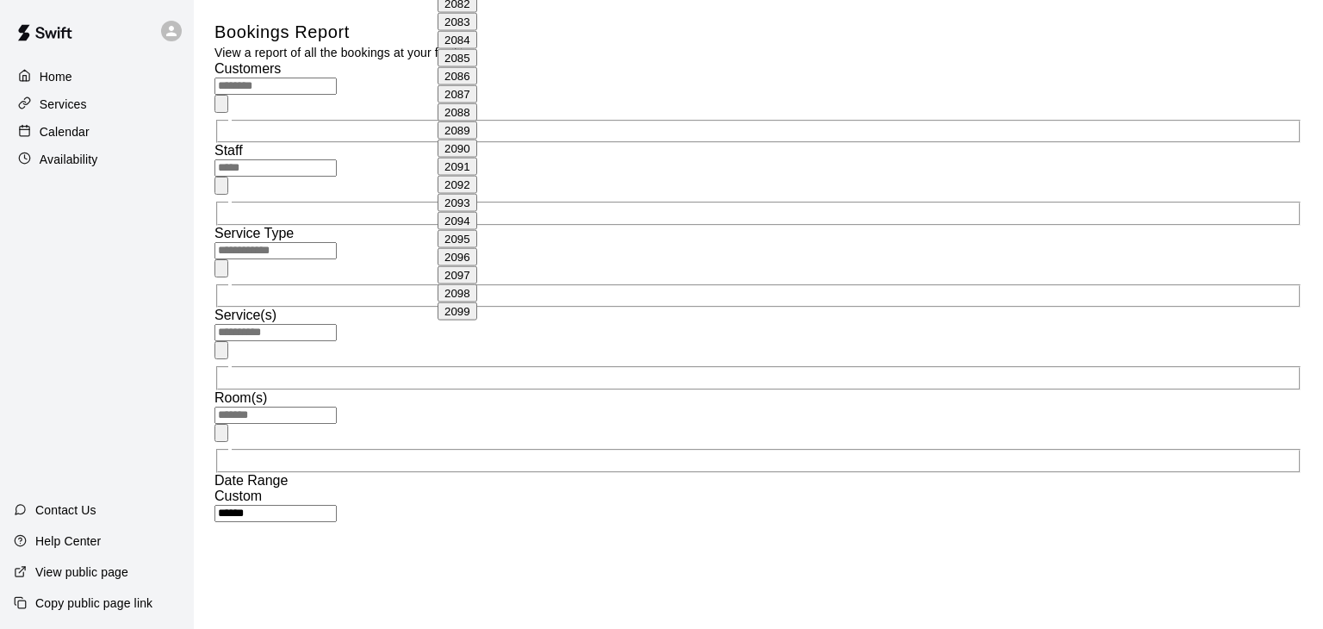
scroll to position [1182, 0]
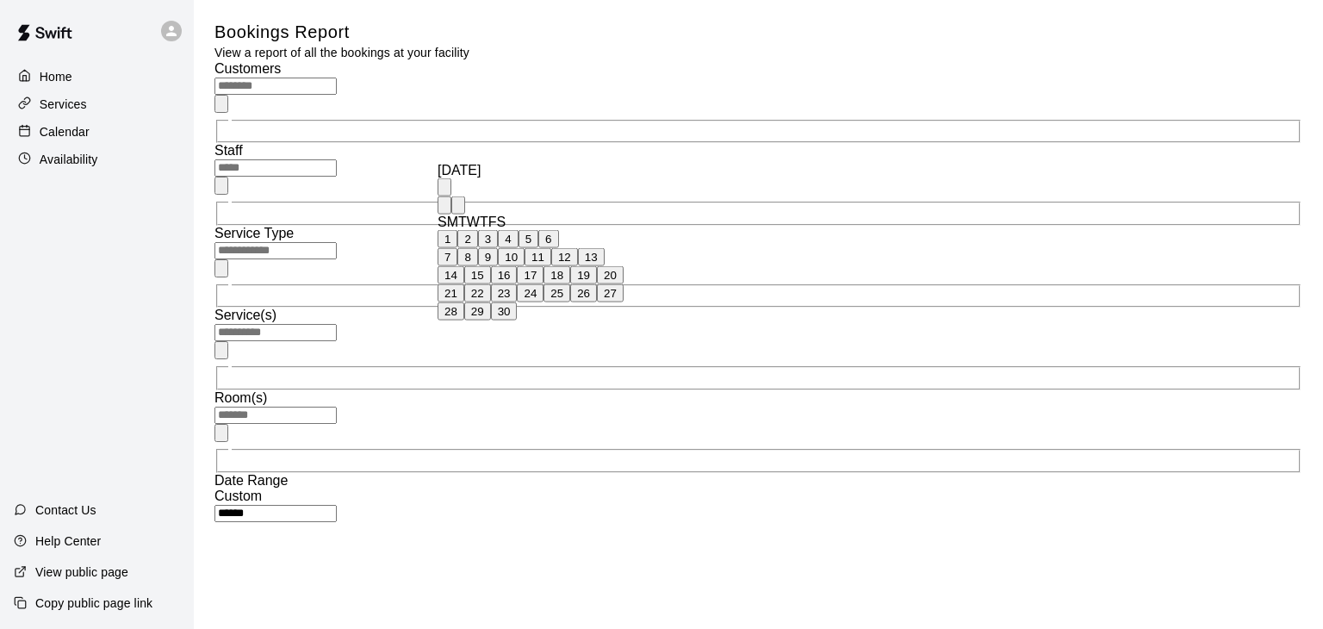
click at [552, 163] on div "[DATE]" at bounding box center [531, 171] width 186 height 16
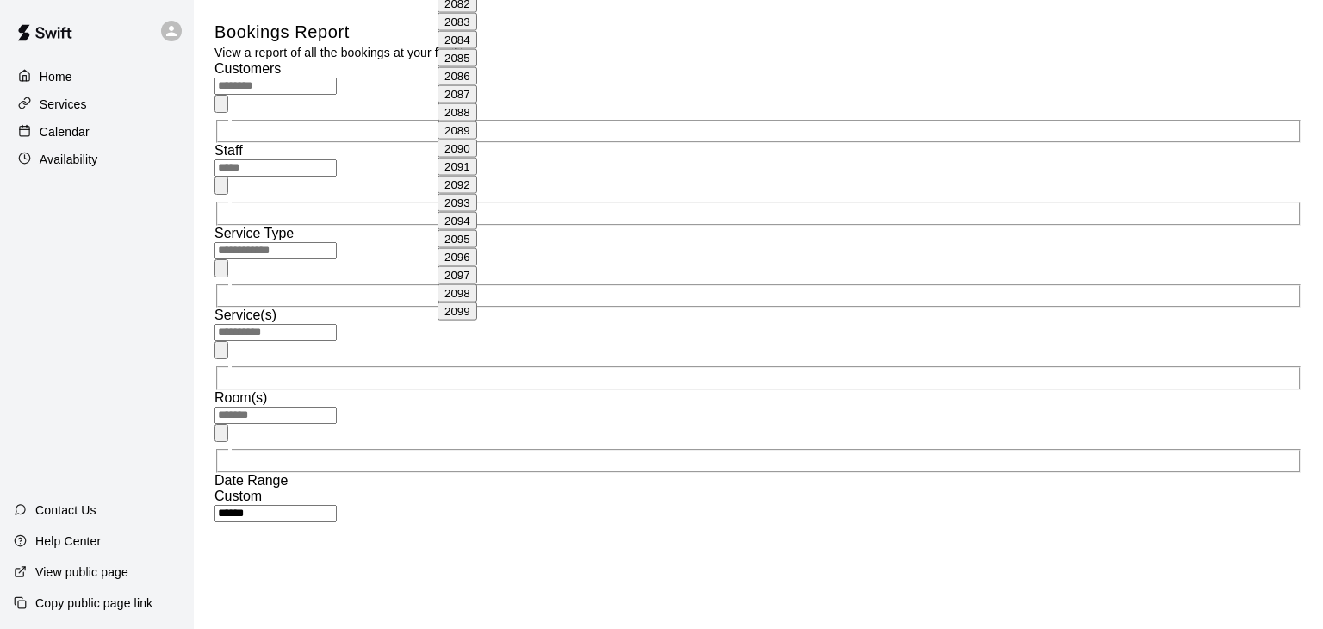
type input "**********"
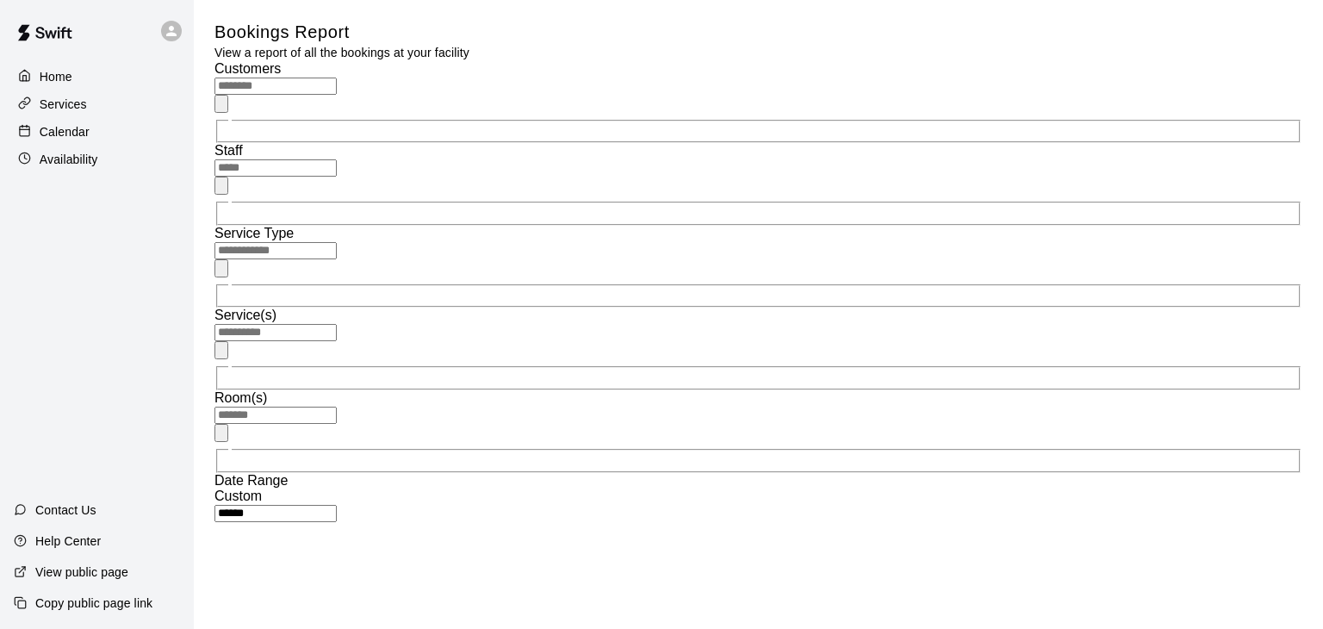
click at [337, 159] on input "text" at bounding box center [275, 167] width 122 height 17
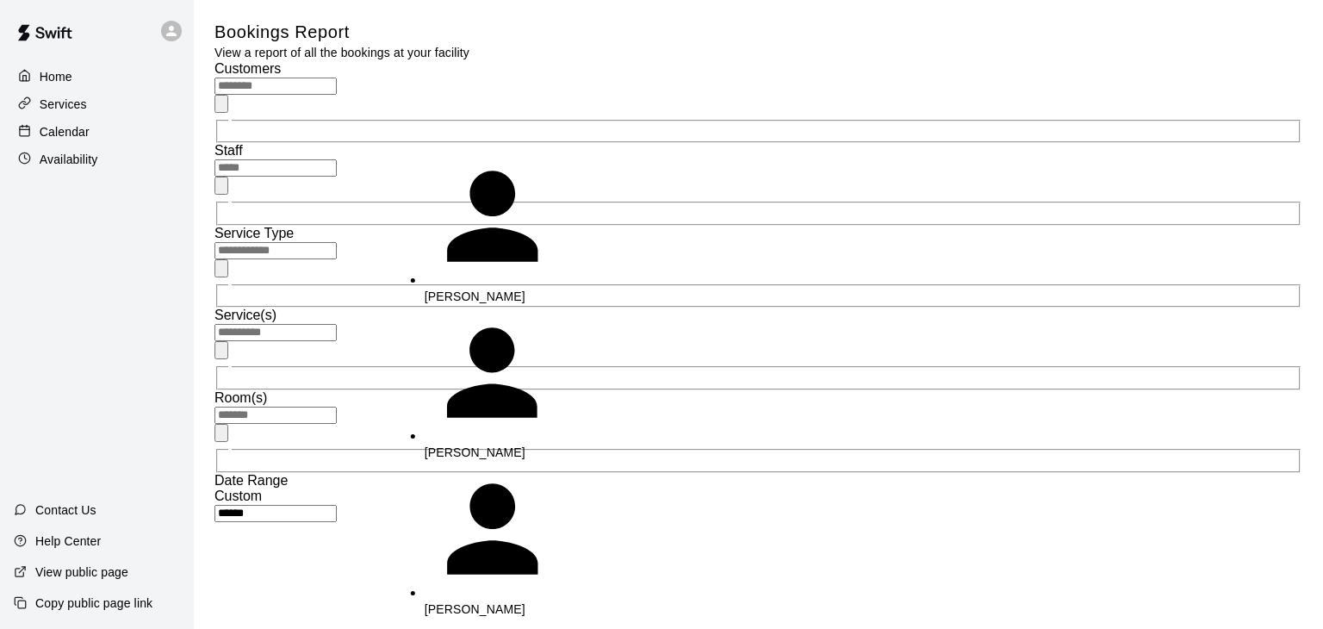
scroll to position [431, 0]
type input "**********"
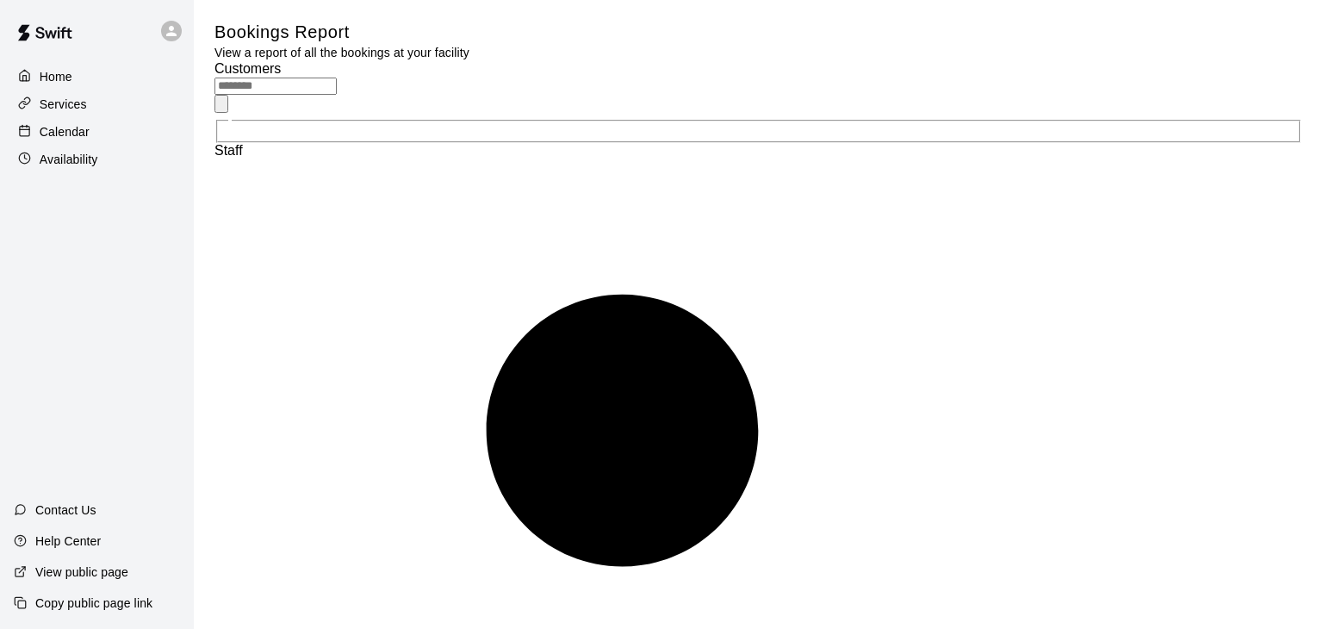
click at [322, 95] on input "text" at bounding box center [275, 86] width 122 height 17
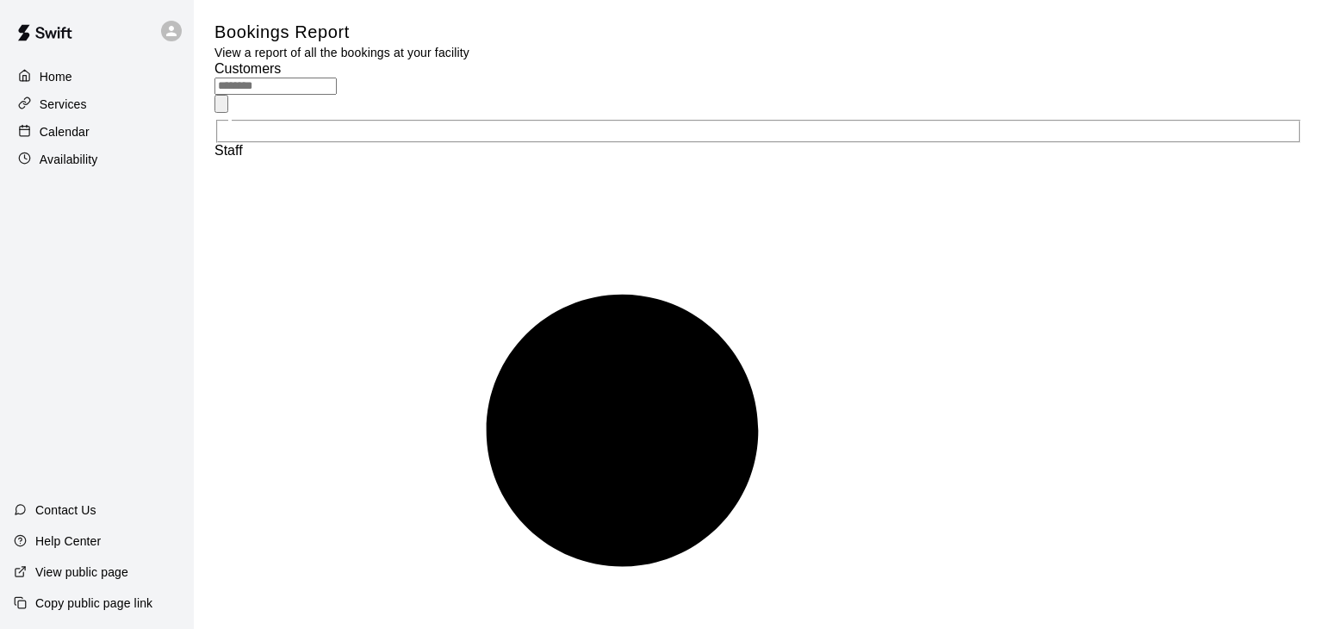
drag, startPoint x: 300, startPoint y: 248, endPoint x: 278, endPoint y: 288, distance: 45.1
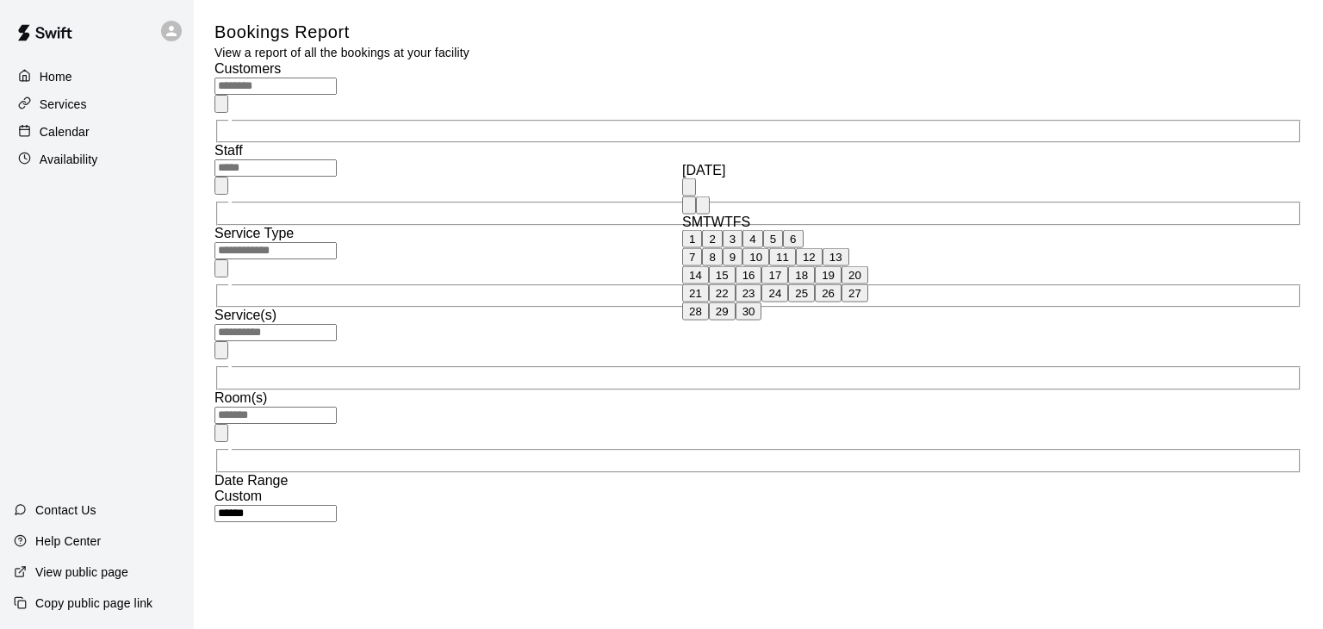
click at [783, 230] on button "5" at bounding box center [773, 239] width 20 height 18
type input "**********"
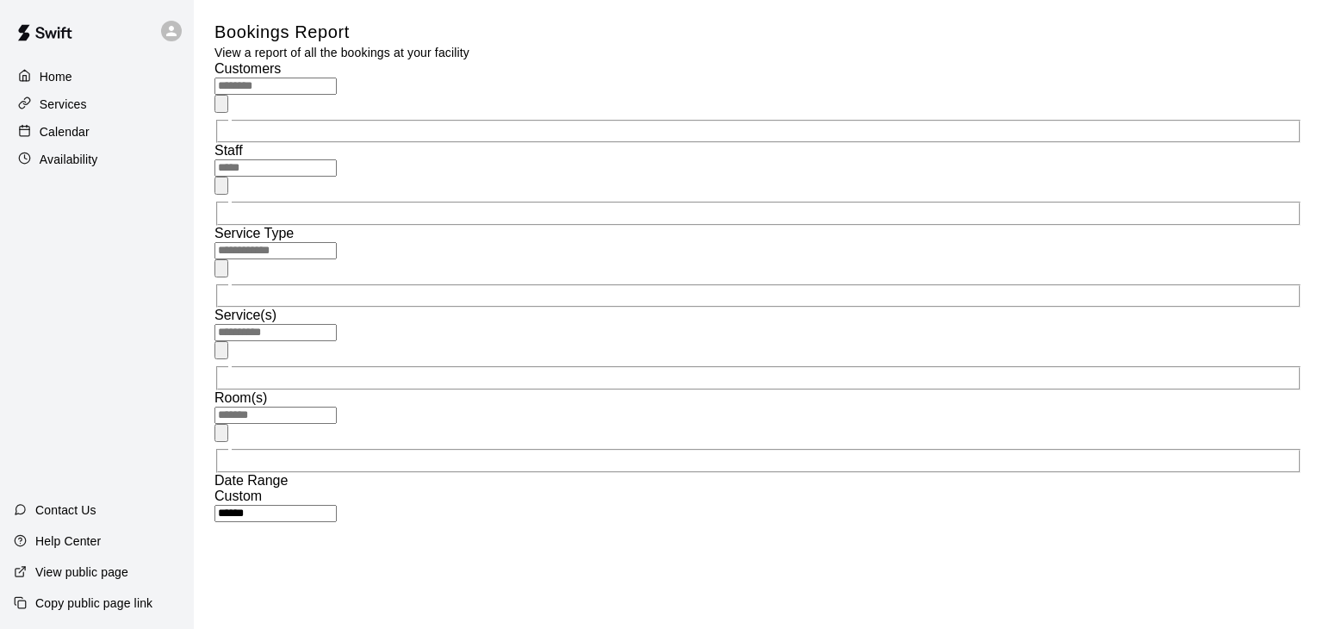
click at [337, 159] on input "text" at bounding box center [275, 167] width 122 height 17
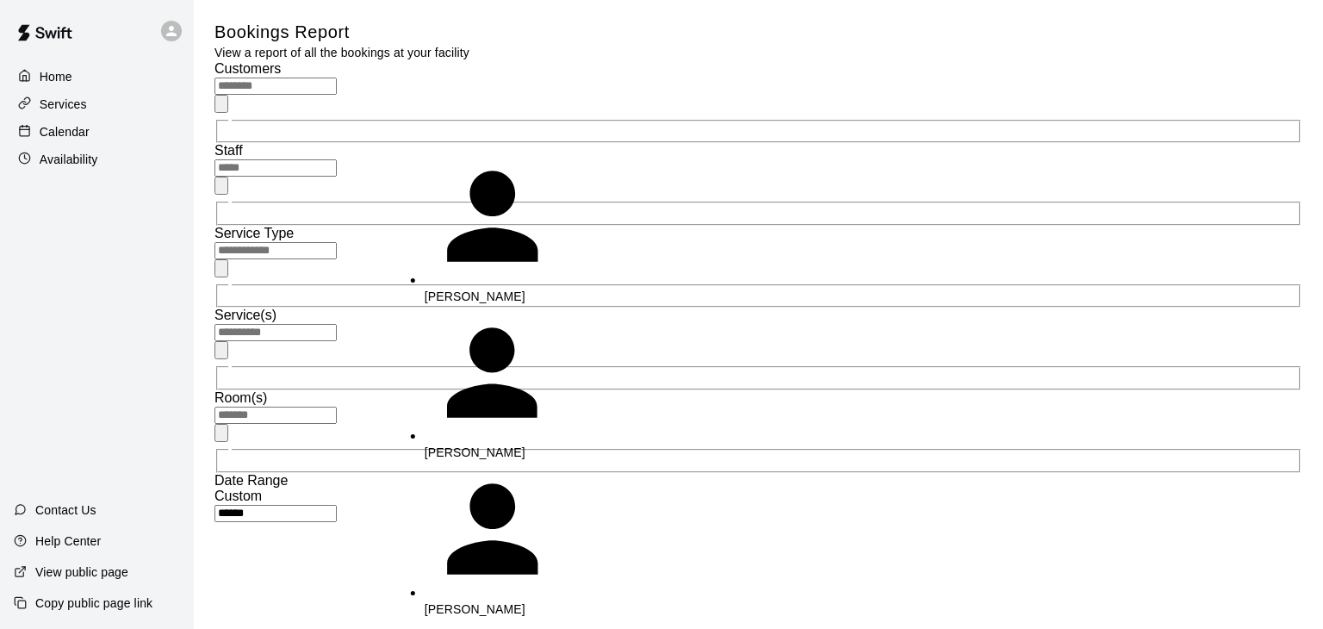
scroll to position [482, 0]
type input "**********"
